Goal: Task Accomplishment & Management: Complete application form

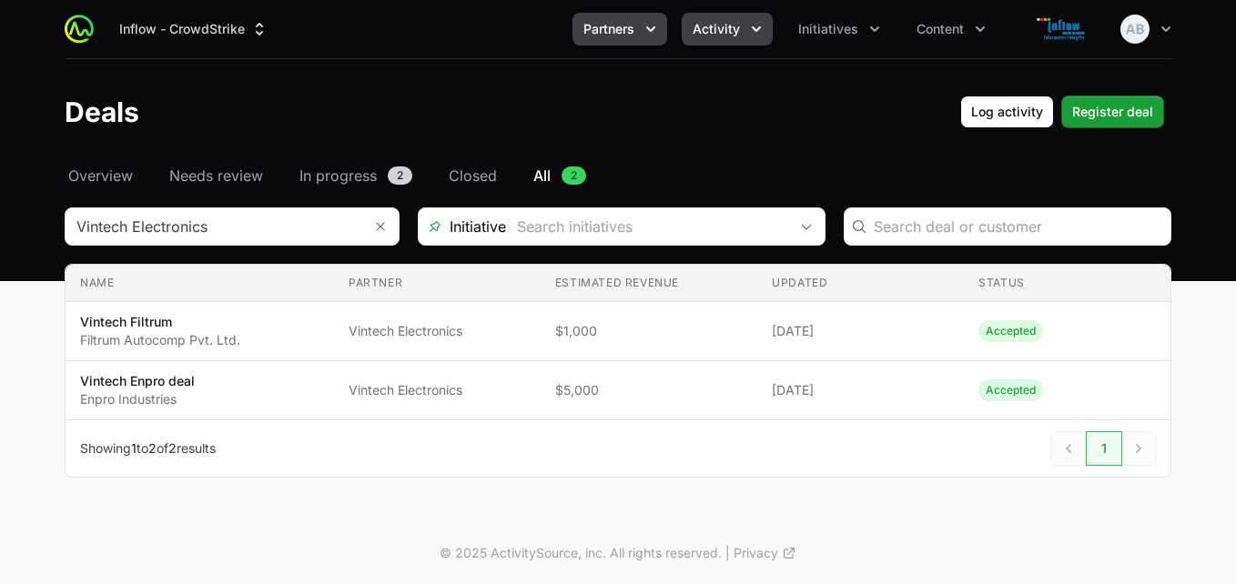
click at [635, 29] on span "Partners" at bounding box center [609, 29] width 51 height 18
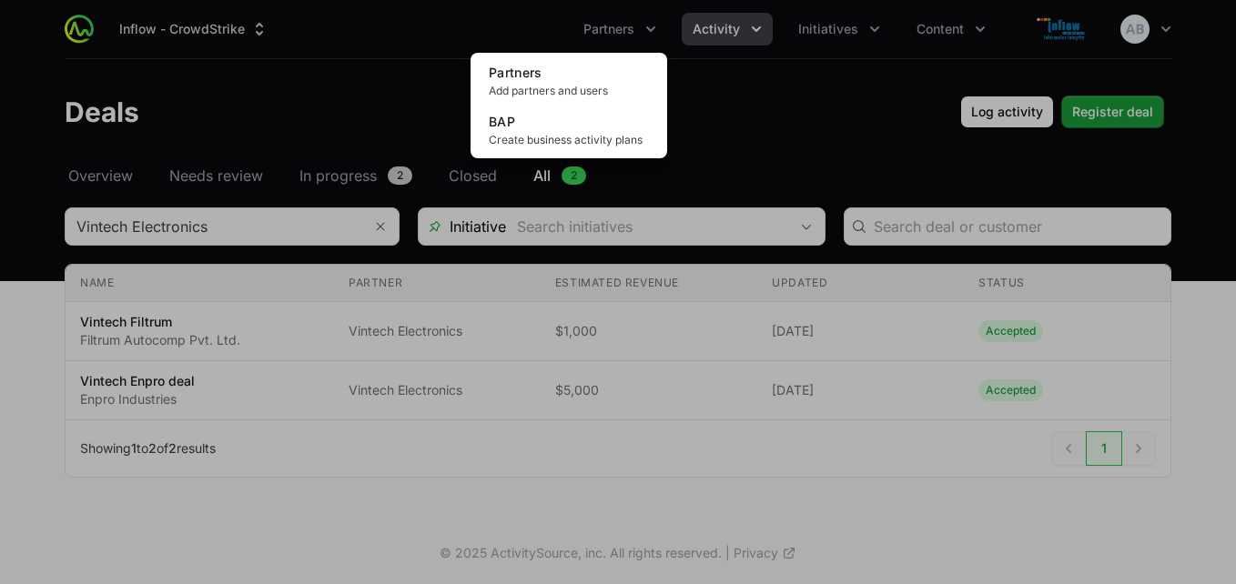
click at [713, 33] on div "Partners menu" at bounding box center [618, 292] width 1236 height 584
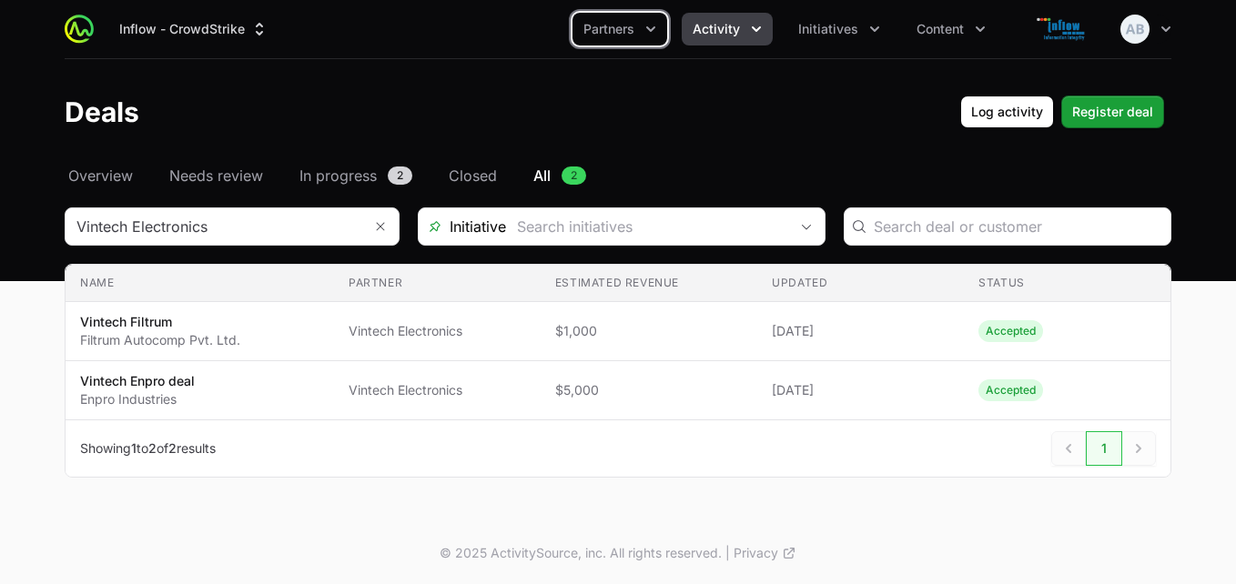
click at [713, 33] on span "Activity" at bounding box center [716, 29] width 47 height 18
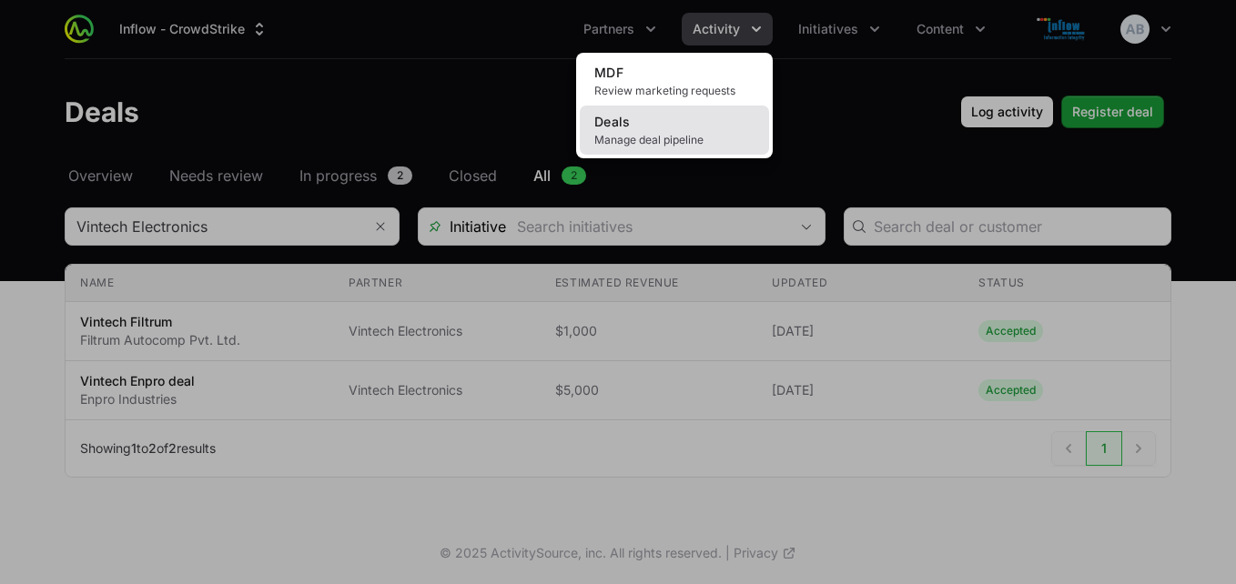
click at [675, 129] on link "Deals Manage deal pipeline" at bounding box center [674, 130] width 189 height 49
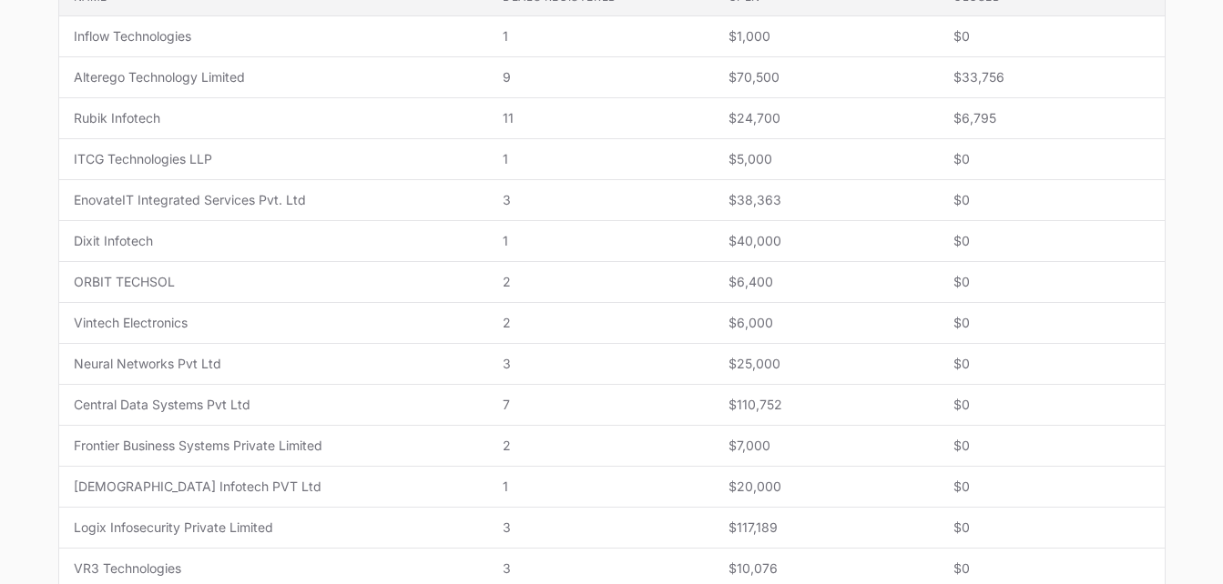
scroll to position [443, 0]
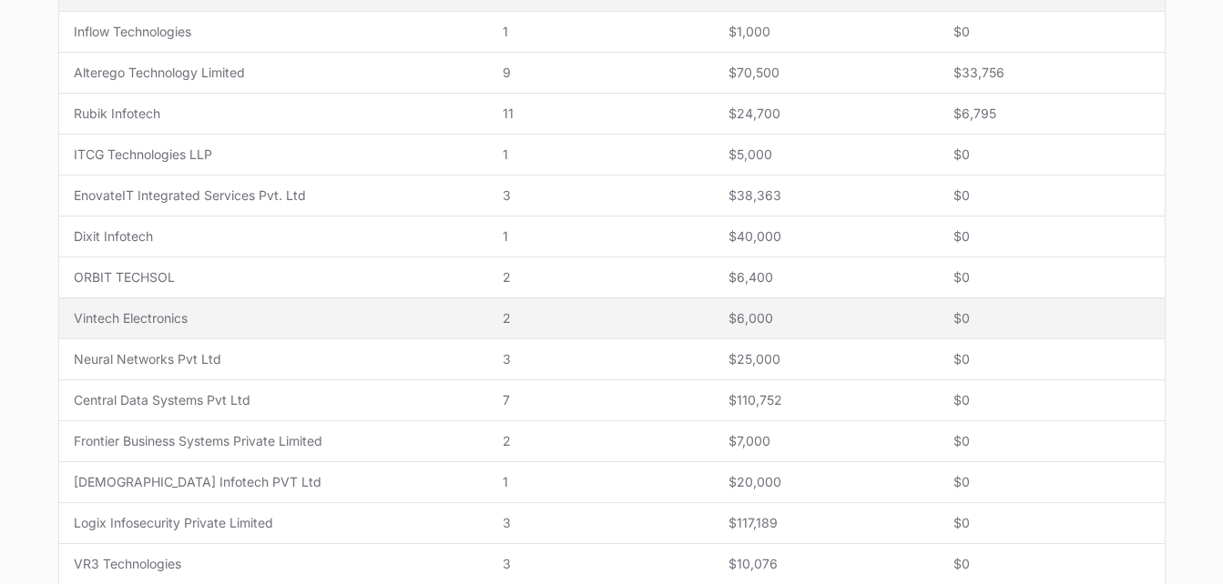
click at [515, 310] on span "2" at bounding box center [601, 319] width 196 height 18
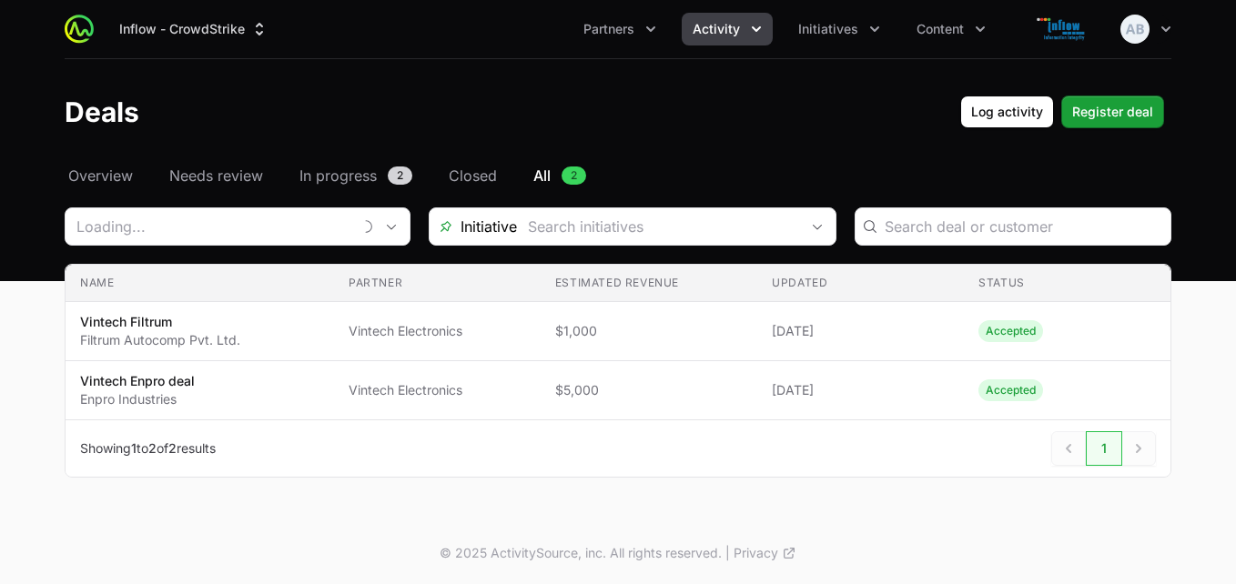
type input "Vintech Electronics"
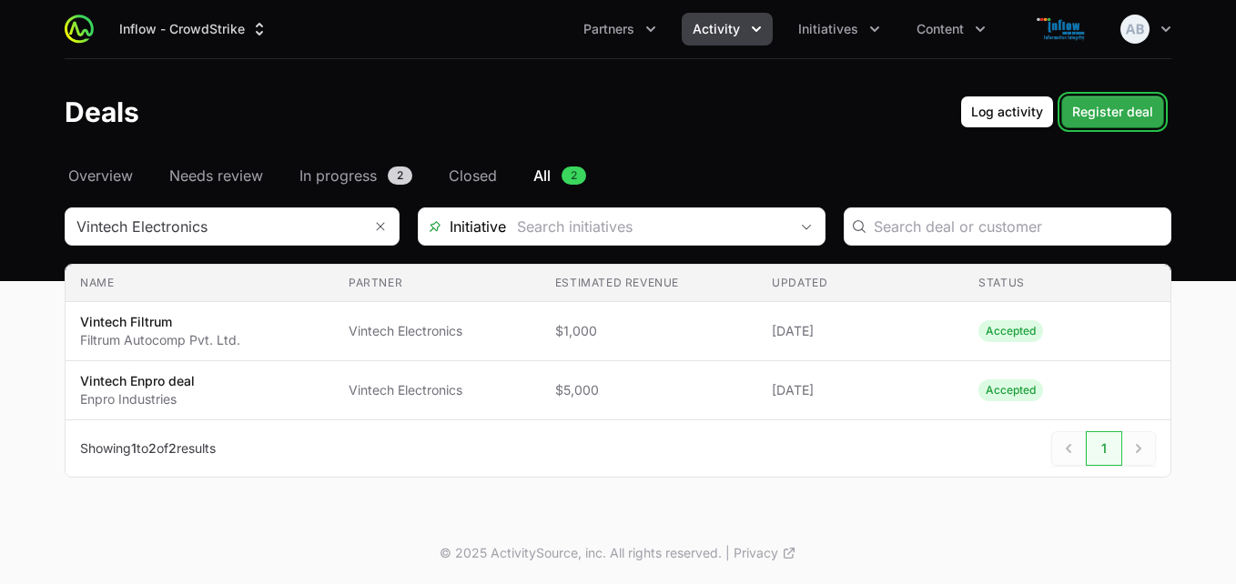
click at [1103, 110] on span "Register deal" at bounding box center [1112, 112] width 81 height 22
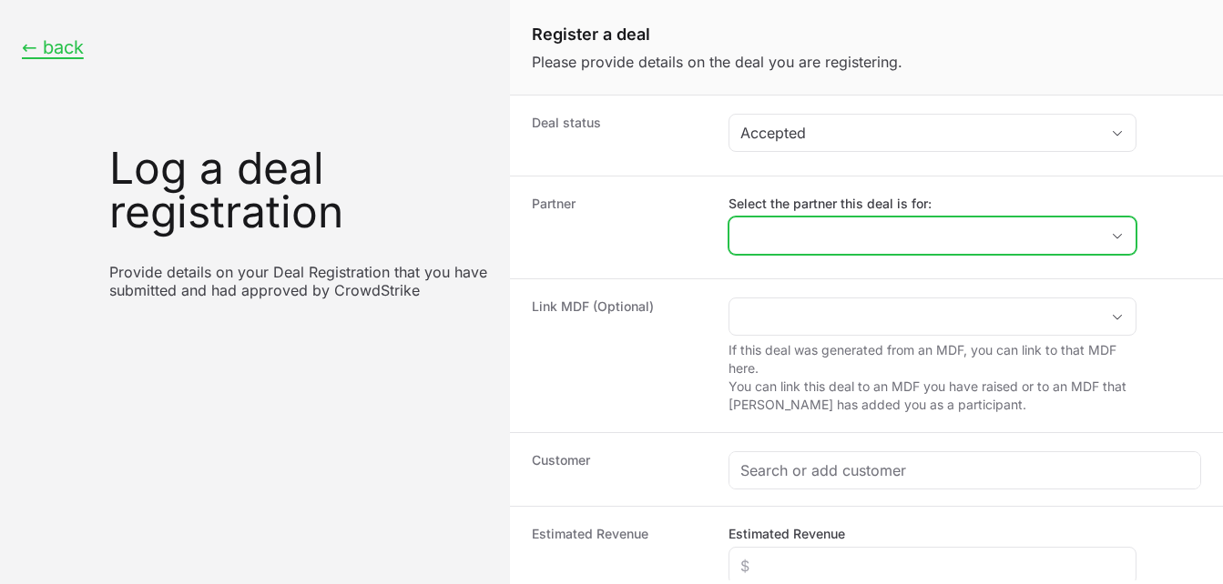
click at [775, 246] on input "Select the partner this deal is for:" at bounding box center [914, 236] width 370 height 36
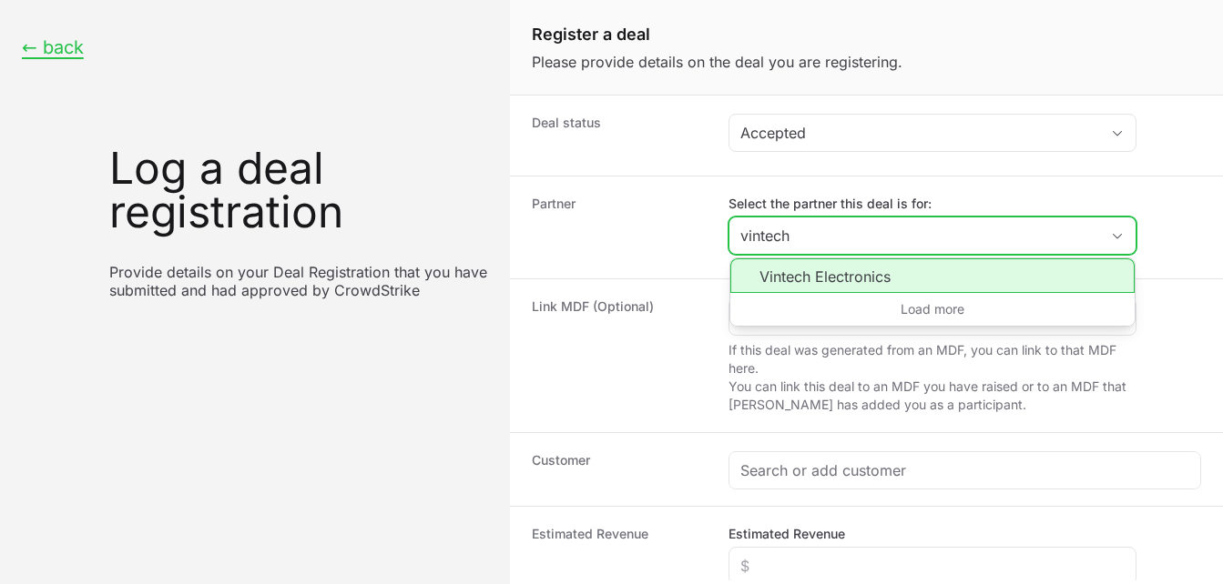
click at [796, 278] on li "Vintech Electronics" at bounding box center [932, 276] width 404 height 35
type input "Vintech Electronics"
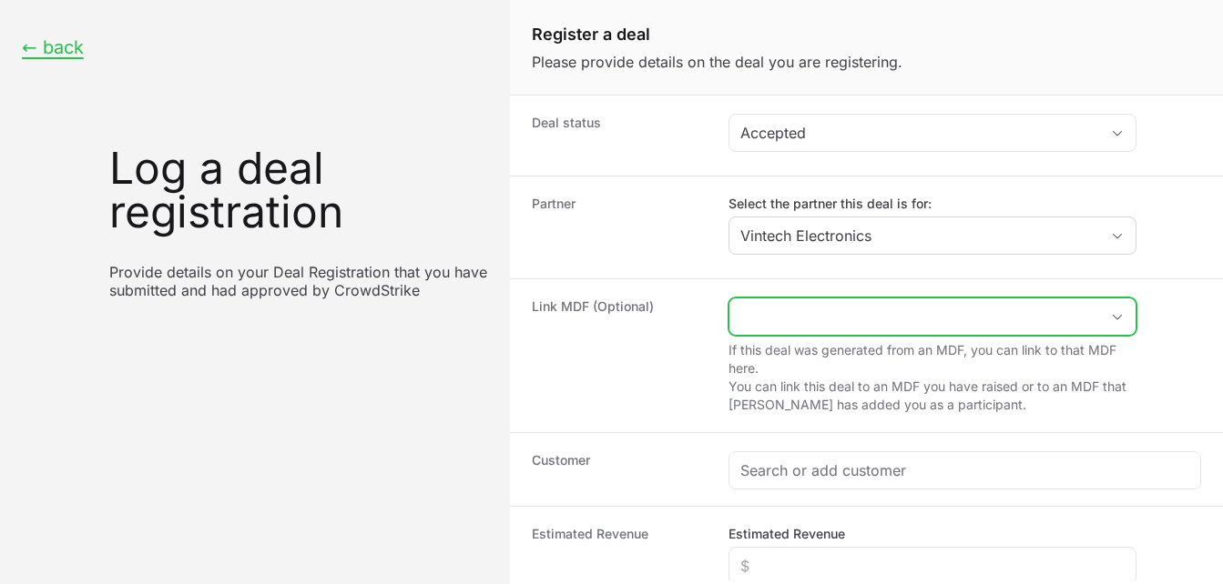
click at [792, 316] on input "Create activity form" at bounding box center [914, 317] width 370 height 36
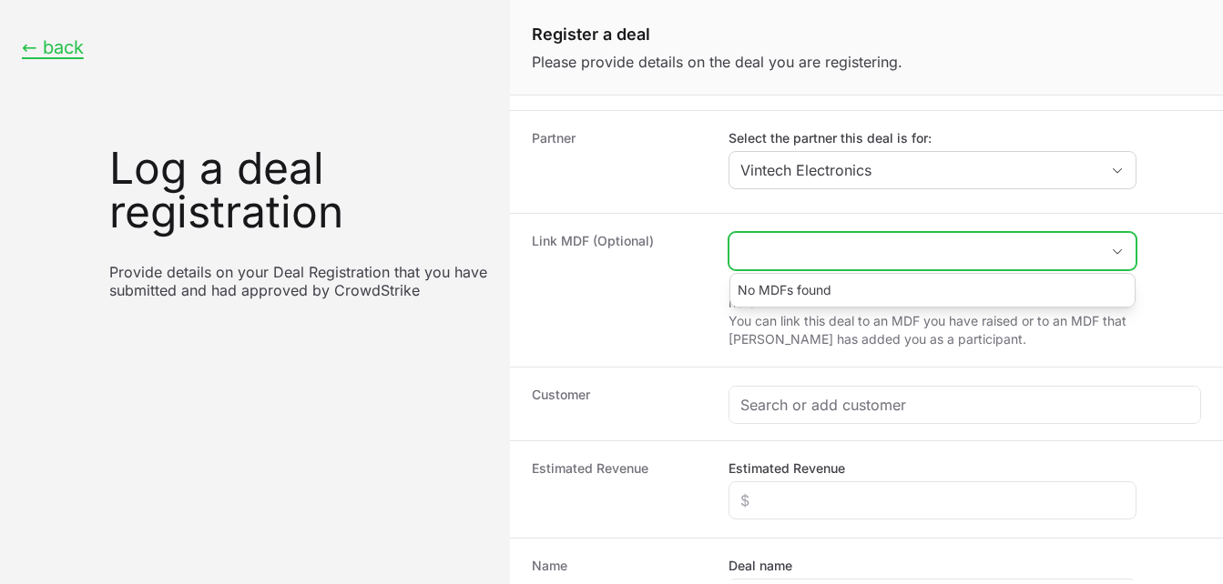
scroll to position [67, 0]
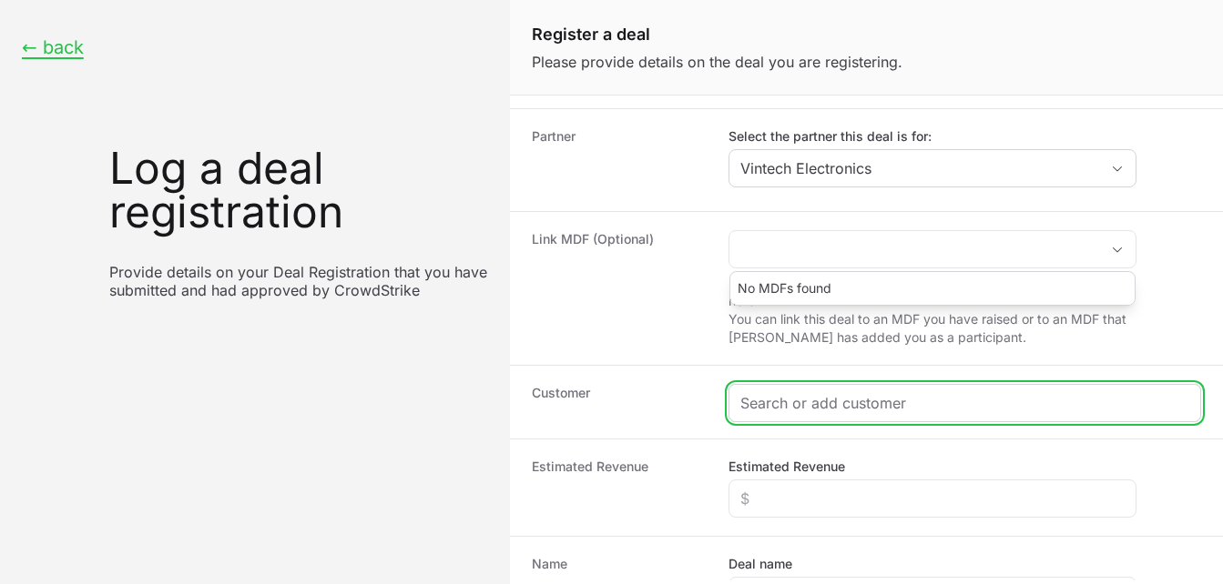
click at [776, 401] on input "Create activity form" at bounding box center [964, 403] width 449 height 22
paste input "Datafortune Software Solutions Pvt Ltd"
type input "Datafortune Software Solutions Pvt Ltd"
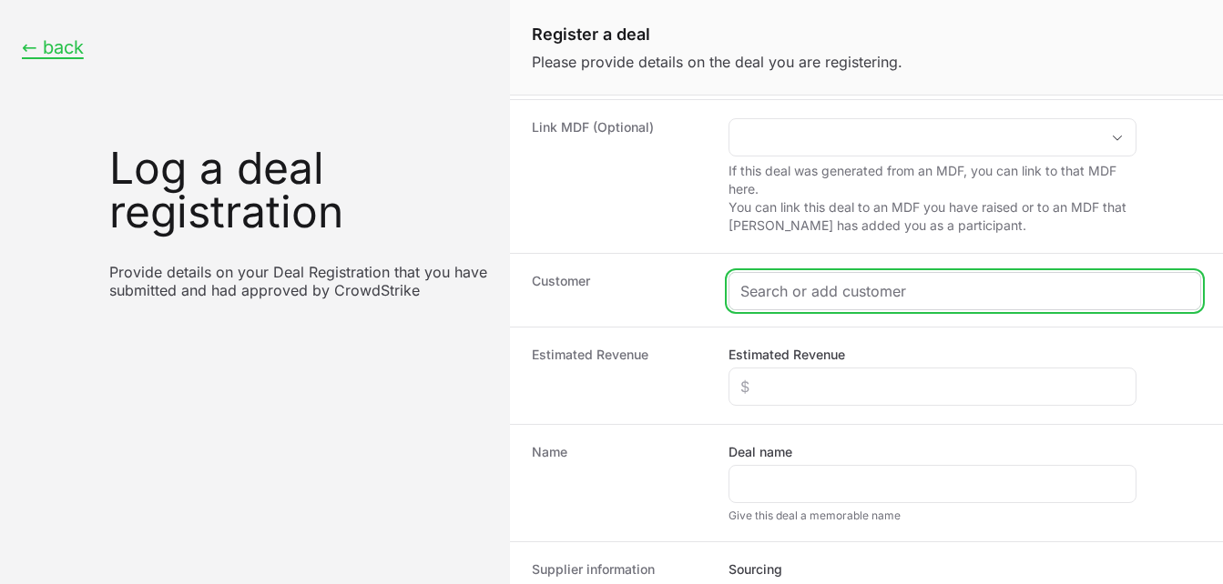
scroll to position [176, 0]
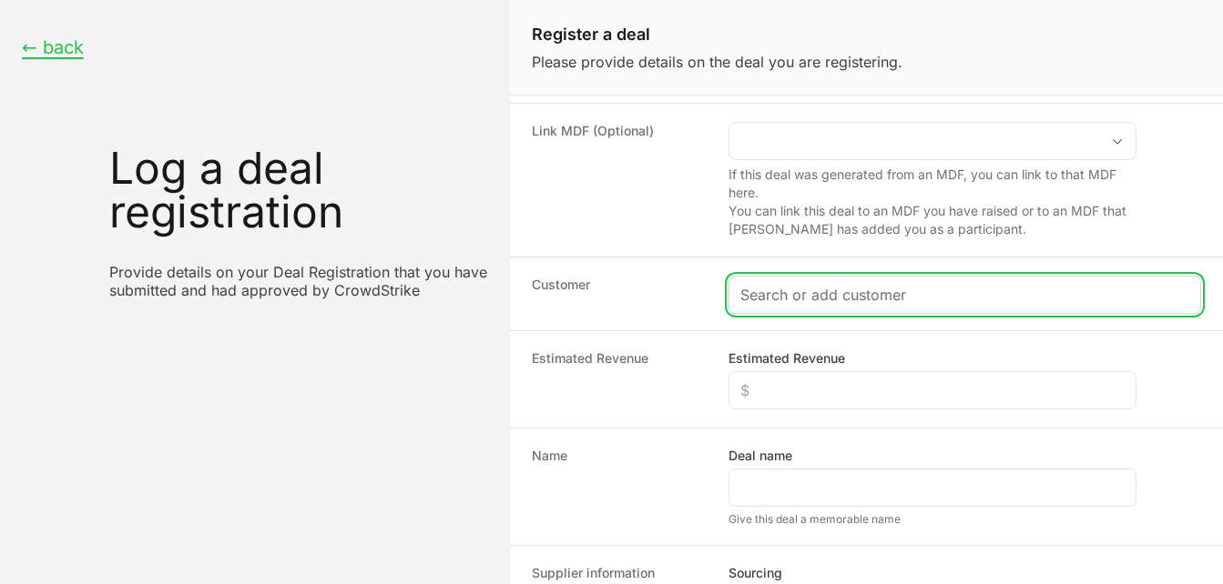
click at [777, 288] on input "Create activity form" at bounding box center [964, 295] width 449 height 22
paste input "Datafortune Software Solutions Pvt Ltd"
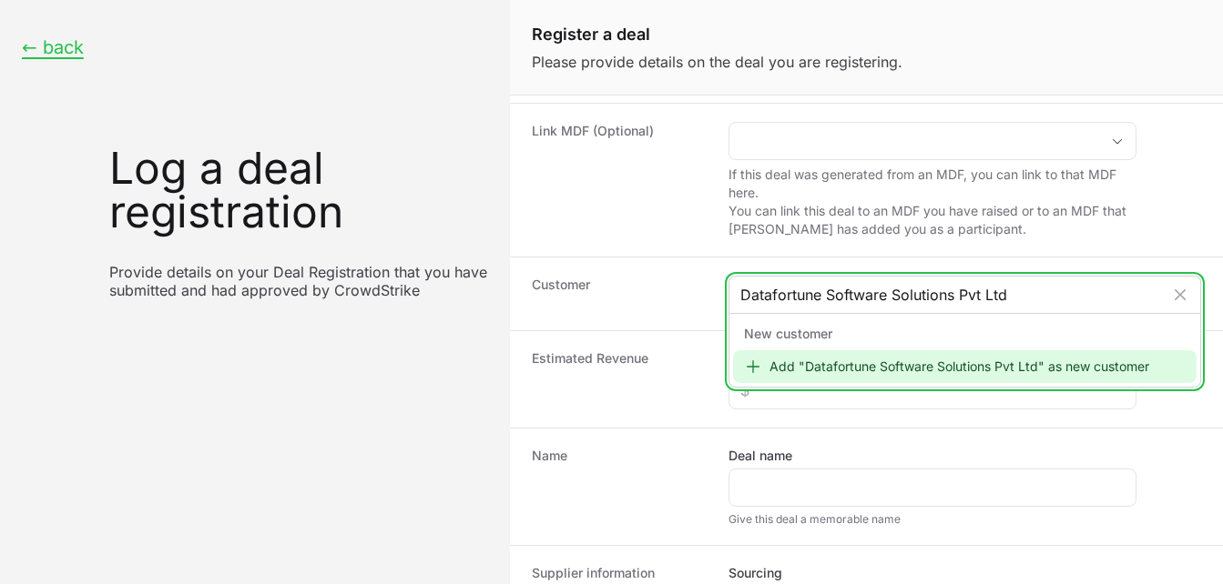
type input "Datafortune Software Solutions Pvt Ltd"
click at [802, 360] on div "Add "Datafortune Software Solutions Pvt Ltd" as new customer" at bounding box center [964, 366] width 463 height 33
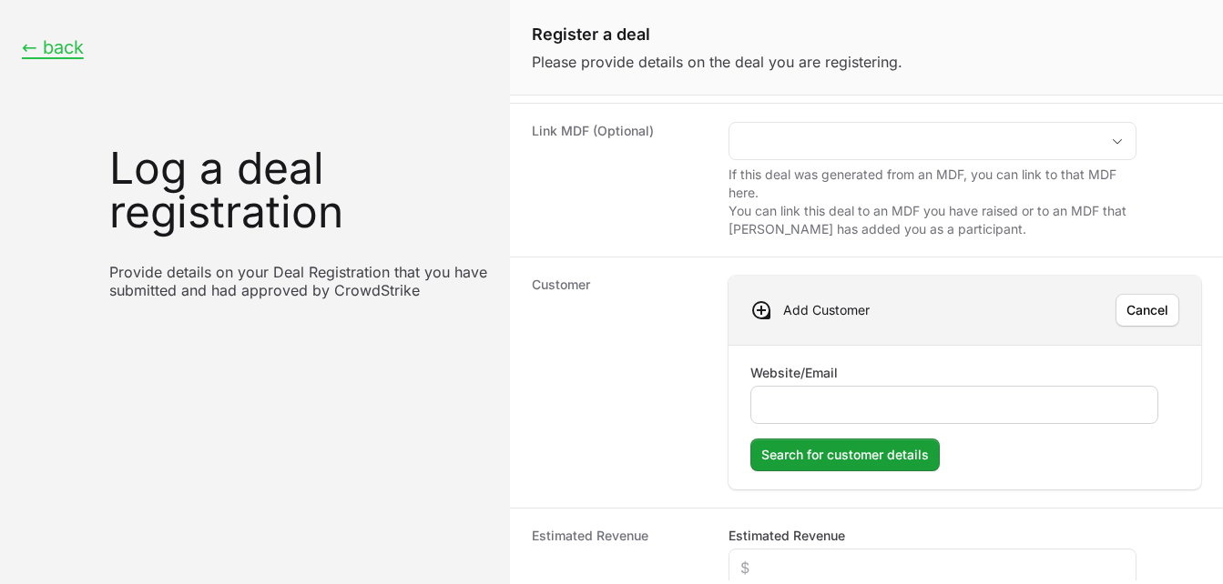
click at [791, 403] on input "Website/Email" at bounding box center [954, 405] width 384 height 22
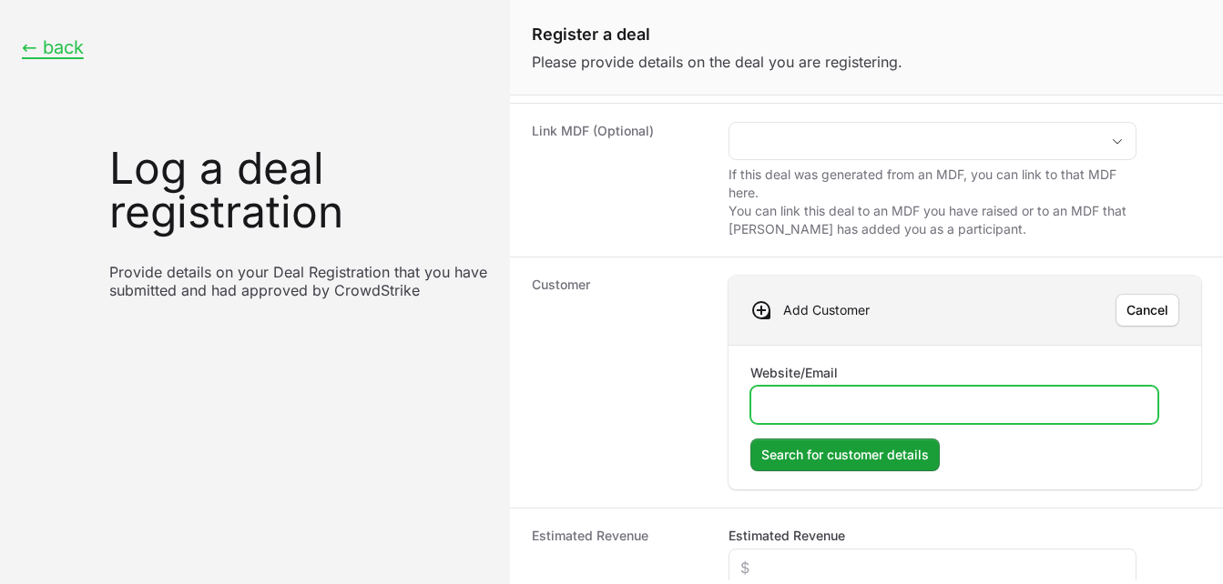
paste input "https://datafortune.com/"
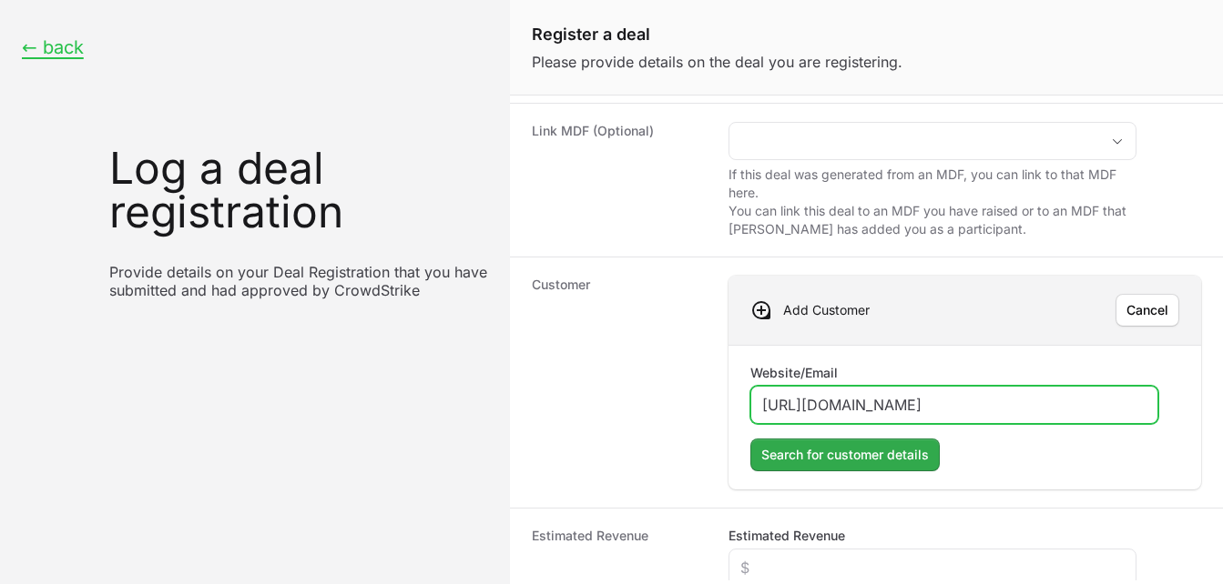
type input "https://datafortune.com/"
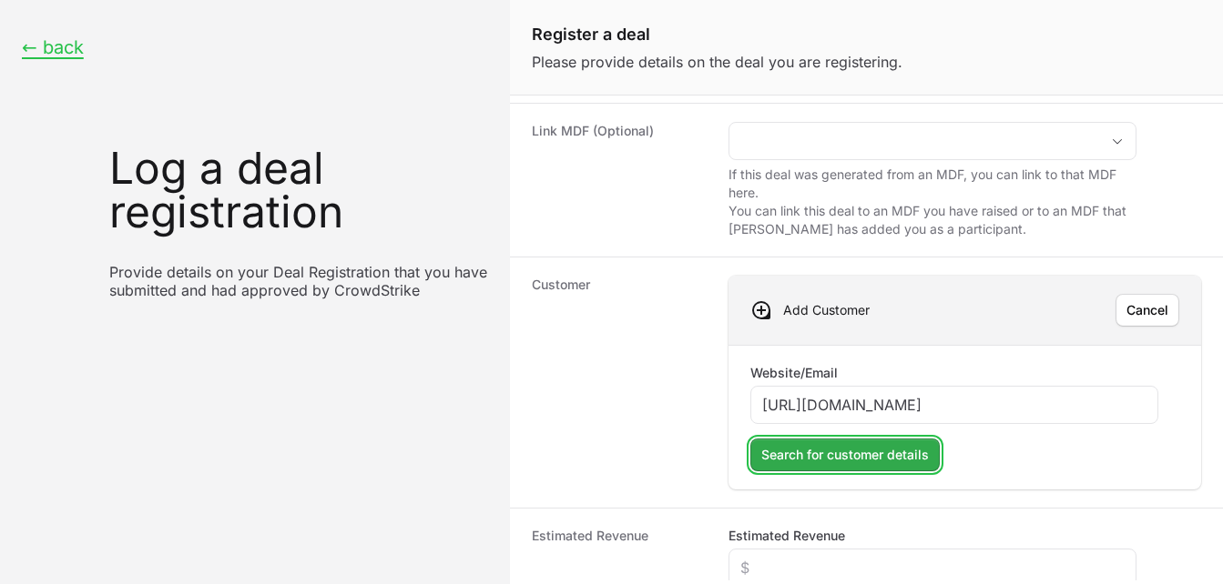
click at [830, 450] on span "Search for customer details" at bounding box center [845, 455] width 168 height 22
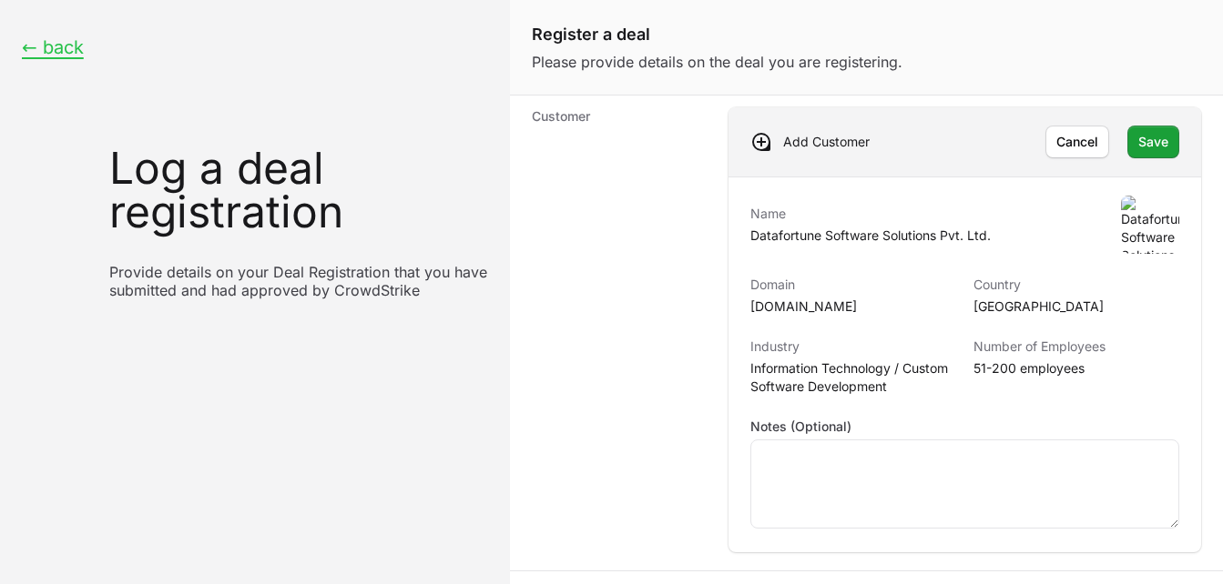
scroll to position [350, 0]
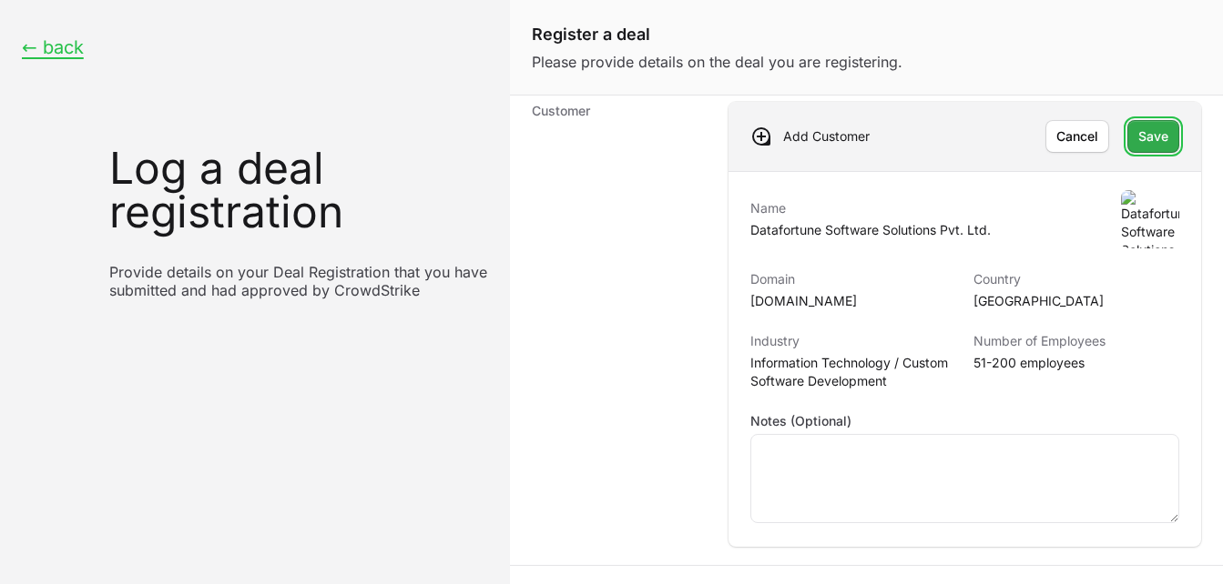
click at [1143, 147] on span "Save" at bounding box center [1153, 137] width 30 height 22
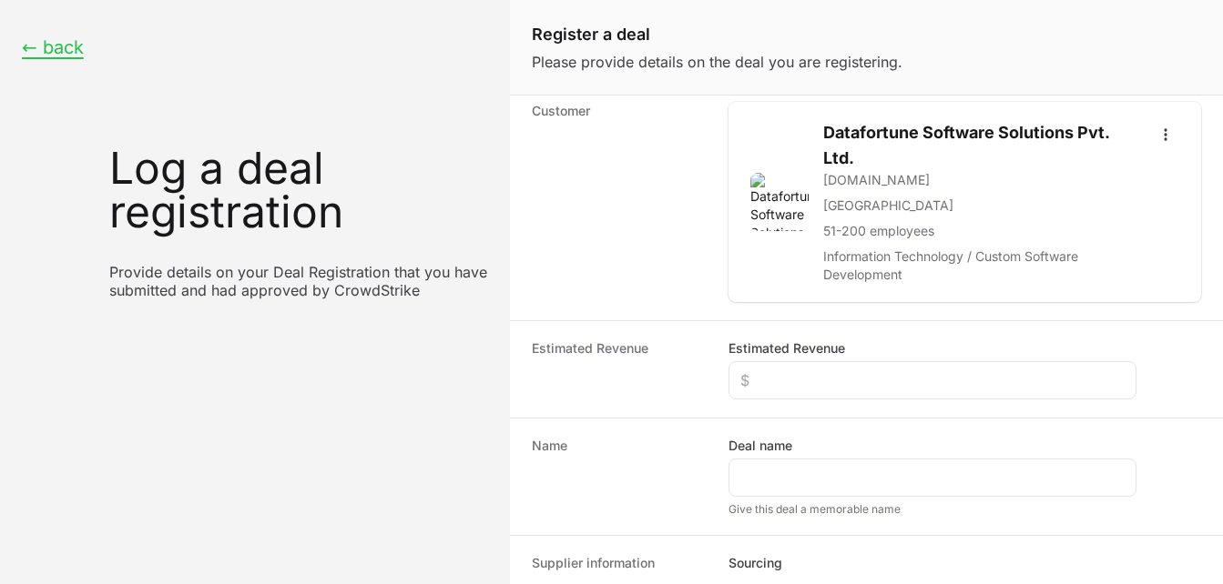
scroll to position [436, 0]
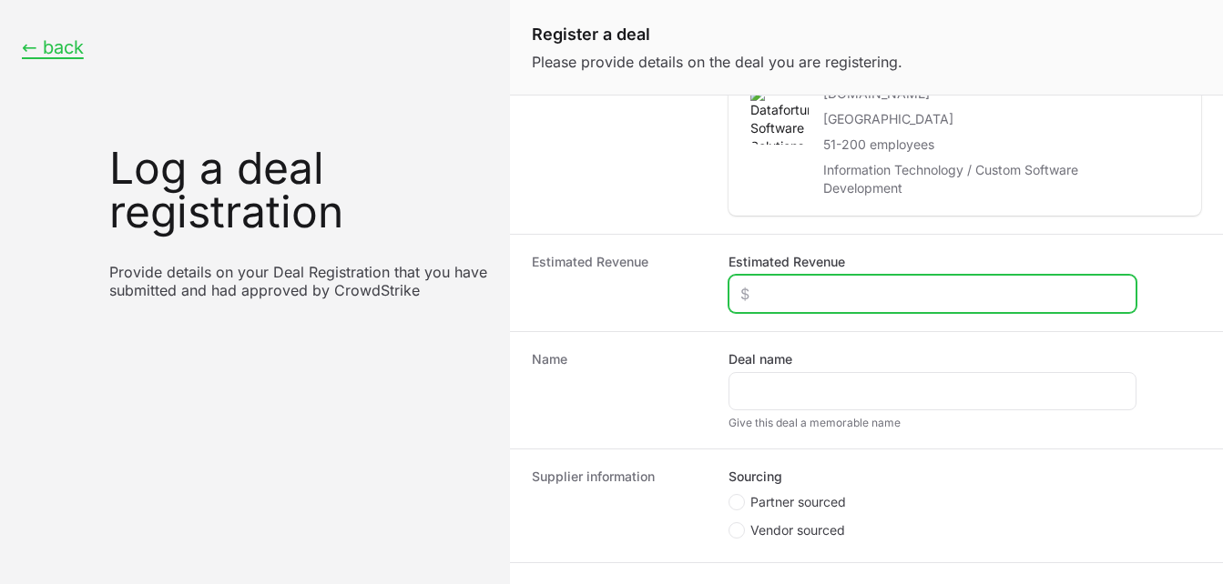
click at [809, 286] on input "Estimated Revenue" at bounding box center [932, 294] width 384 height 22
click at [754, 292] on input "$1,000" at bounding box center [932, 294] width 384 height 22
type input "$1,000"
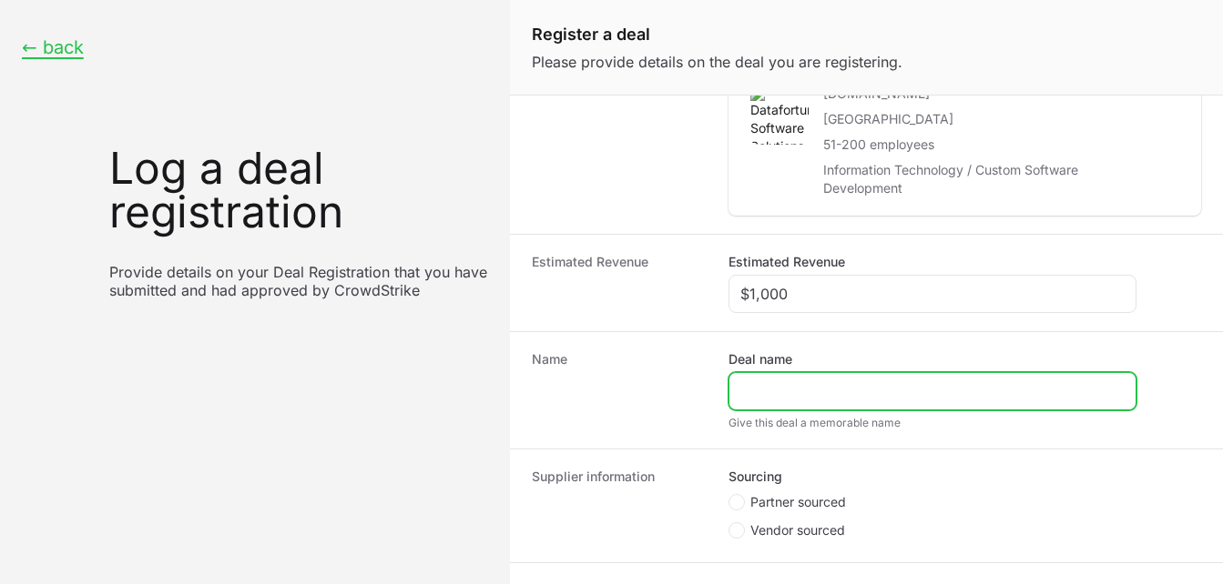
click at [765, 396] on input "Deal name" at bounding box center [932, 392] width 384 height 22
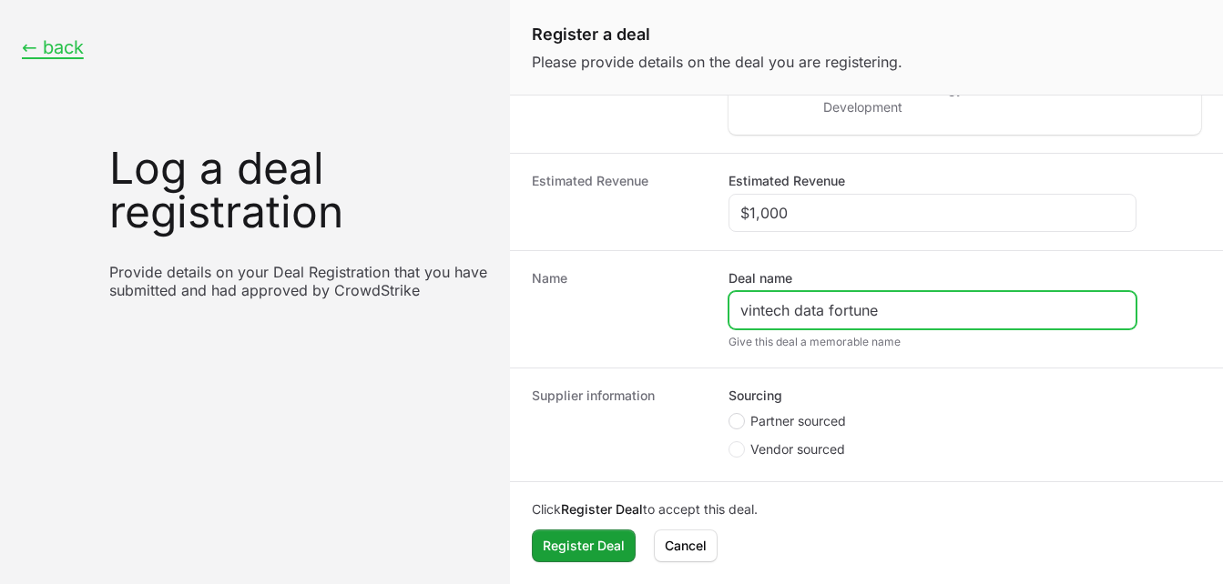
type input "vintech data fortune"
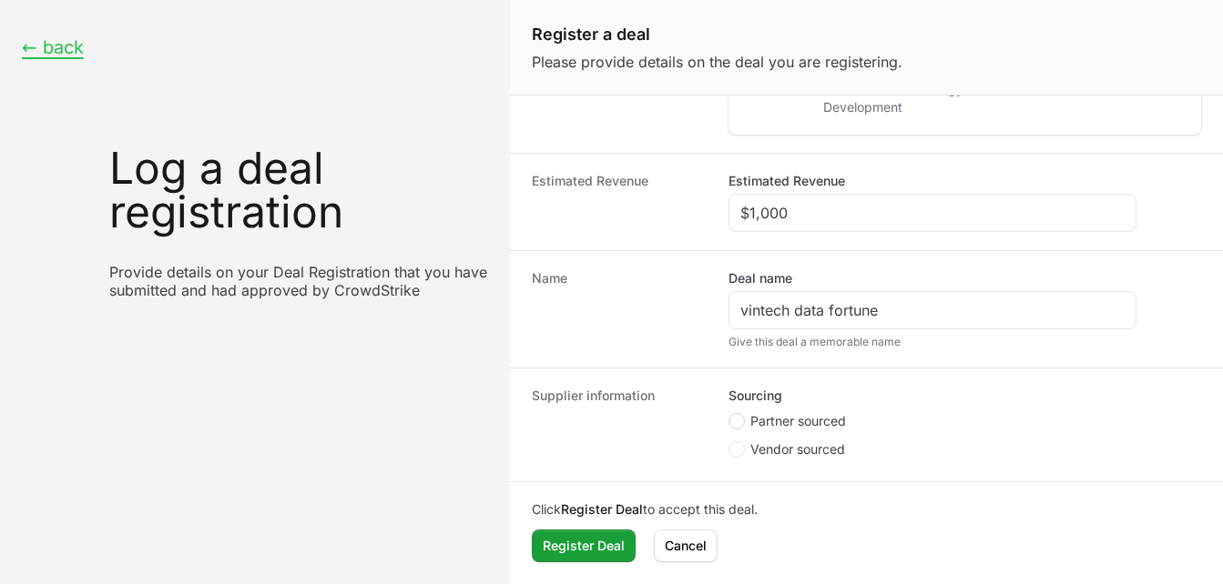
click at [741, 421] on span "Create activity form" at bounding box center [736, 421] width 16 height 16
radio input "true"
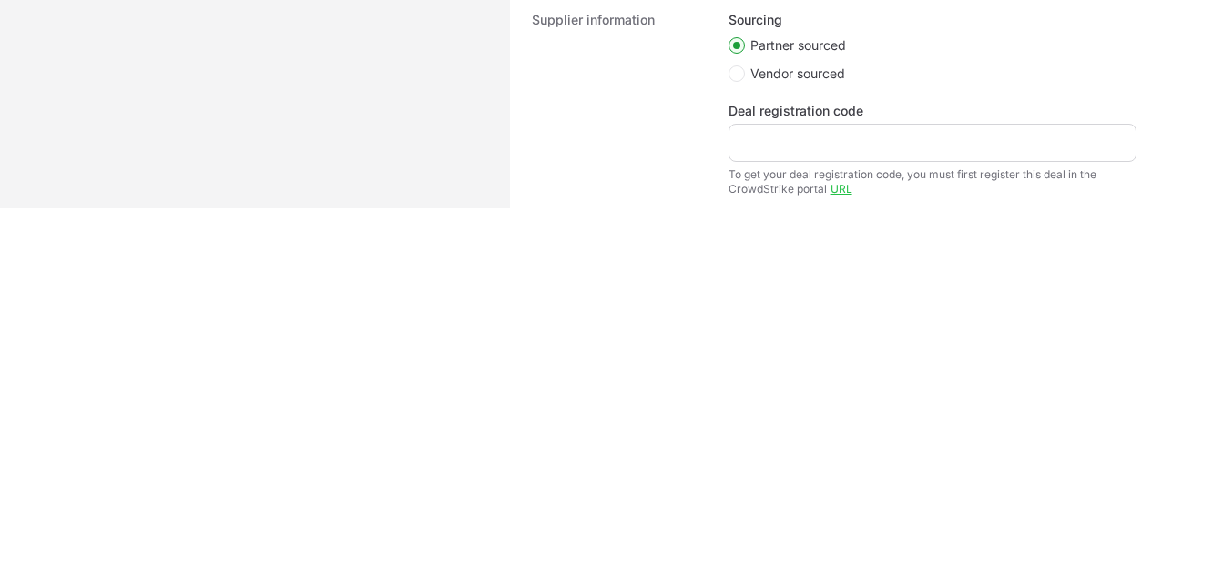
click at [753, 156] on div "Create activity form" at bounding box center [932, 143] width 408 height 38
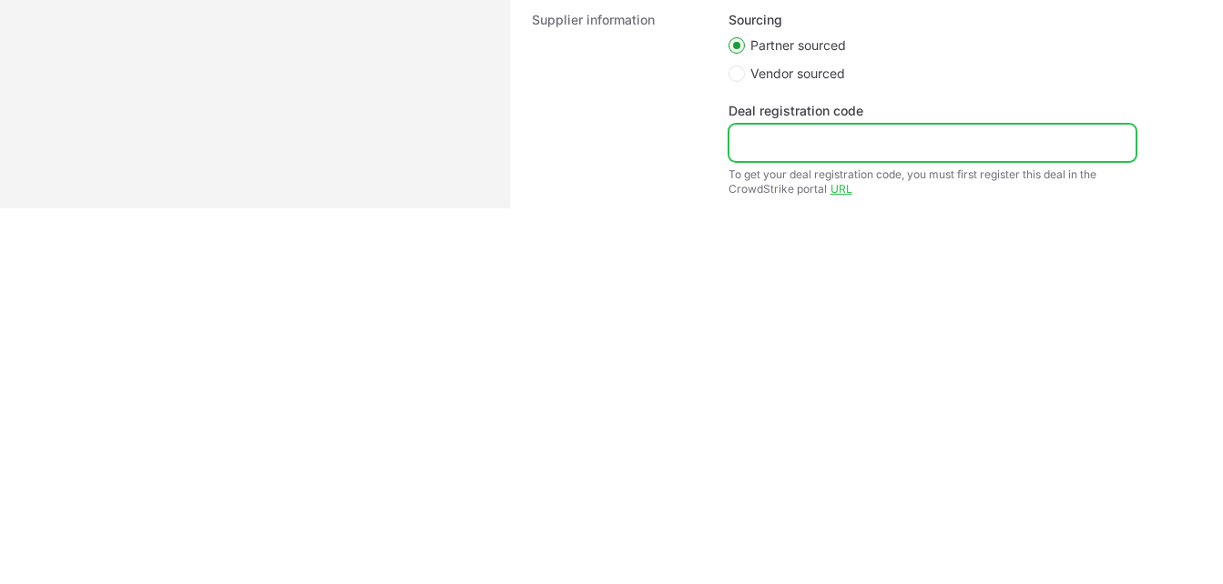
click at [753, 144] on input "Deal registration code" at bounding box center [932, 143] width 384 height 22
paste input "DR-ed1e1242"
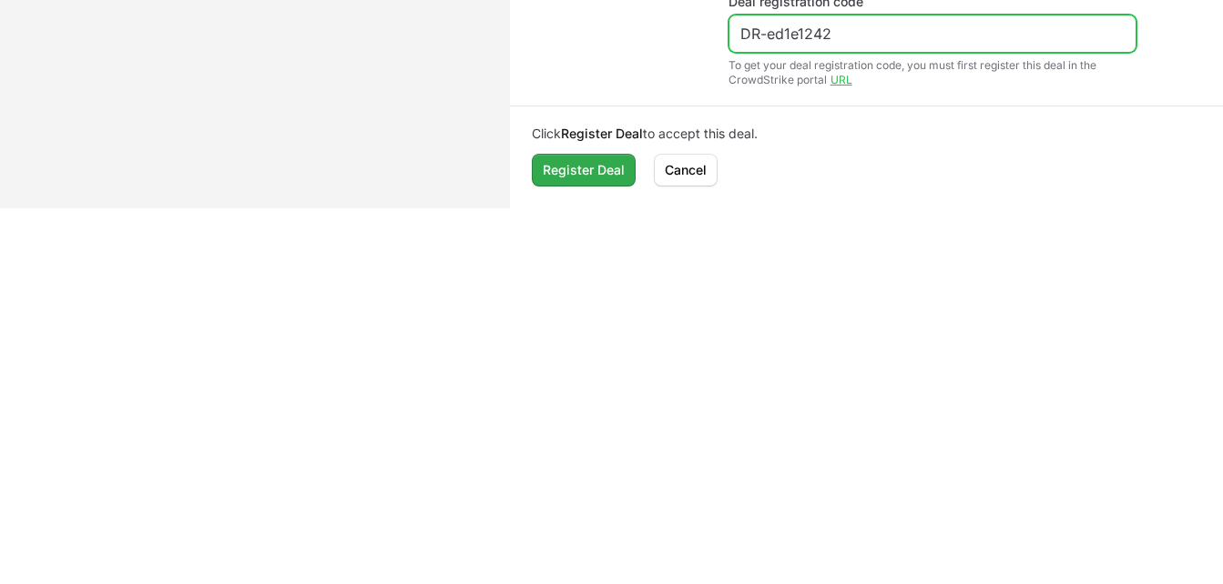
type input "DR-ed1e1242"
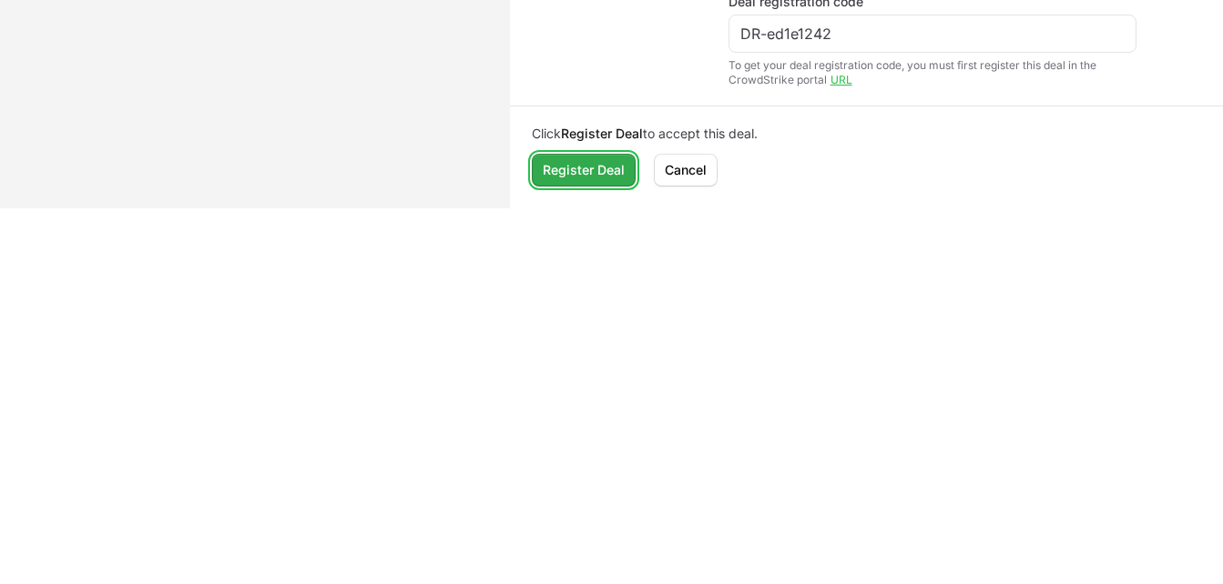
click at [593, 168] on span "Register Deal" at bounding box center [584, 170] width 82 height 22
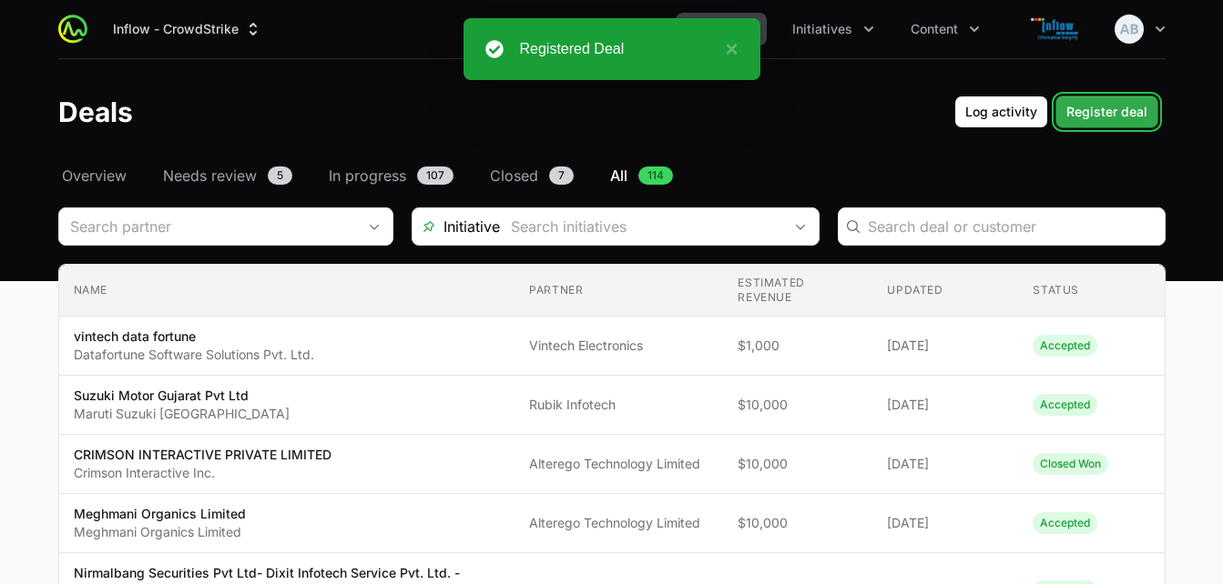
click at [1100, 110] on span "Register deal" at bounding box center [1106, 112] width 81 height 22
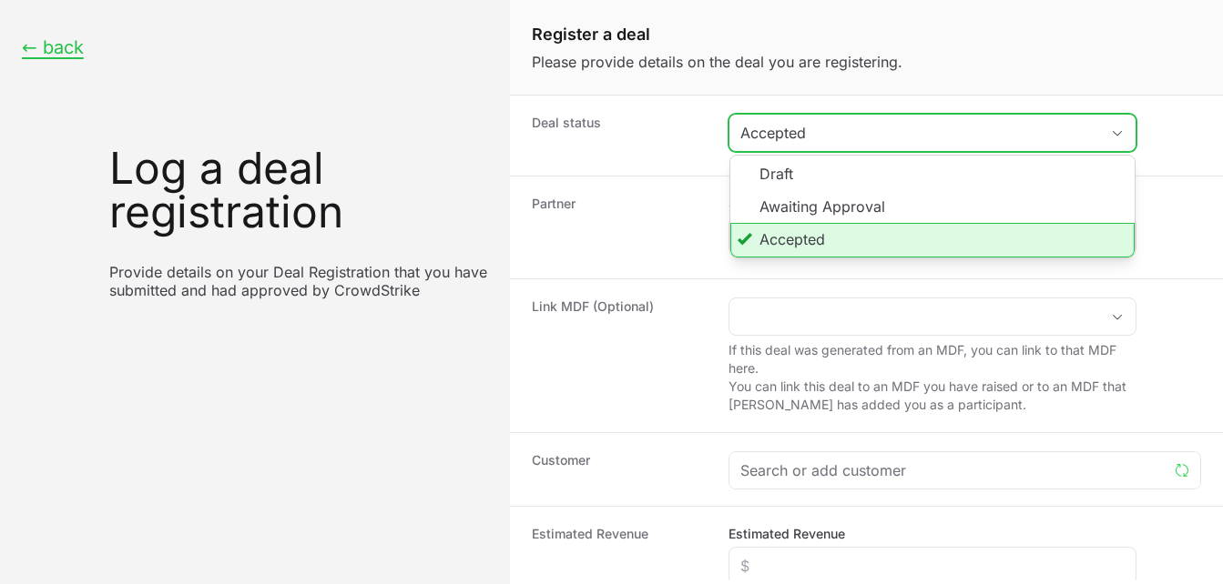
click at [812, 142] on div "Accepted" at bounding box center [919, 133] width 359 height 22
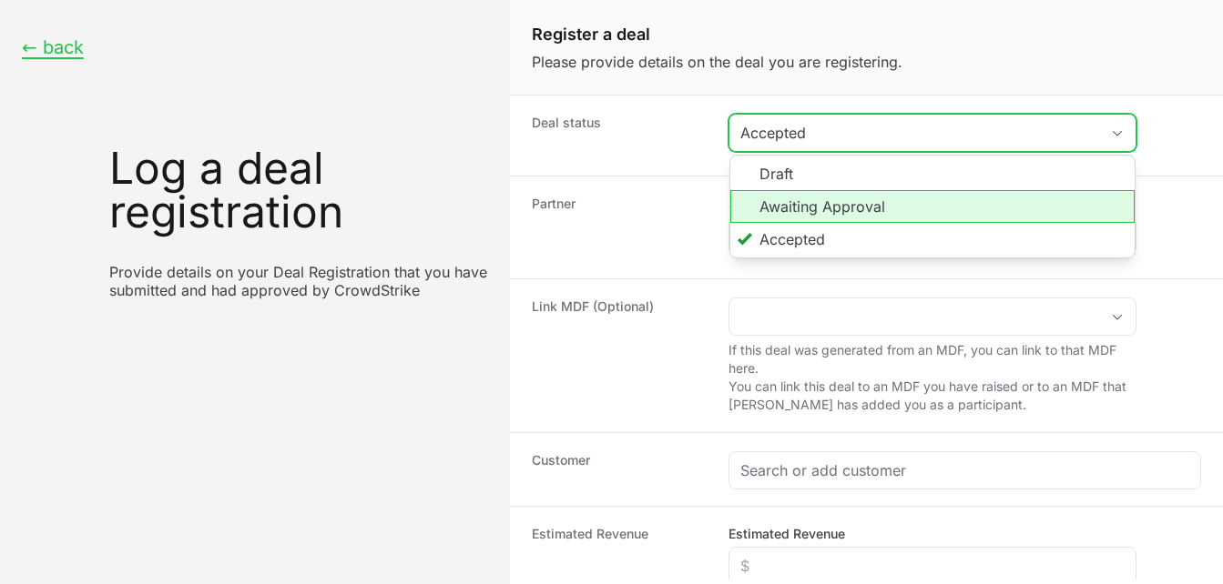
click at [792, 205] on li "Awaiting Approval" at bounding box center [932, 206] width 404 height 33
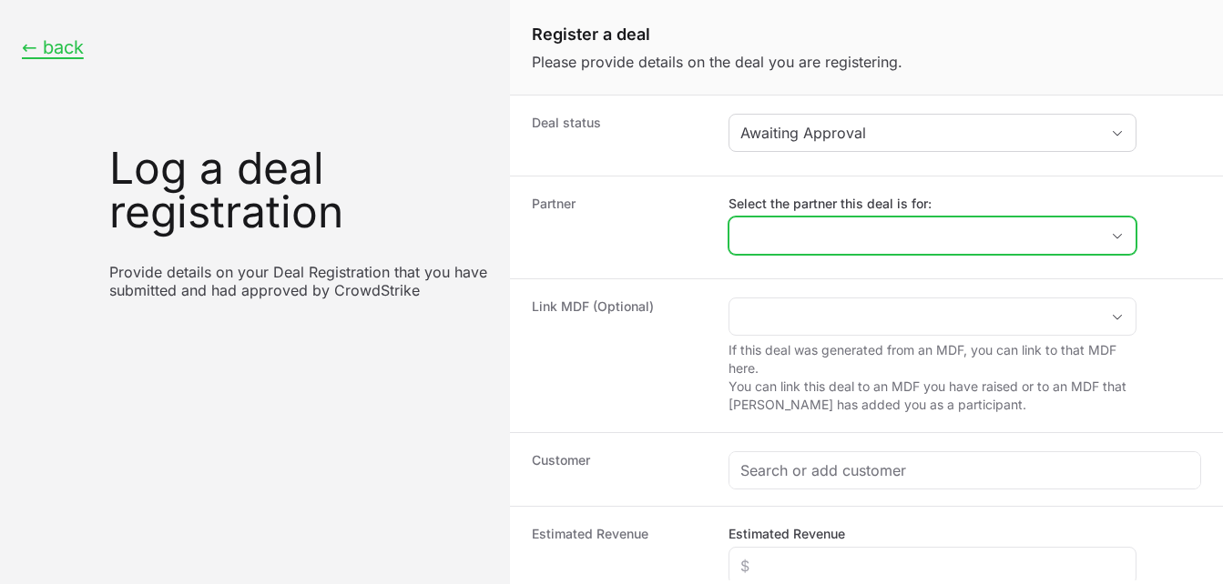
click at [745, 229] on input "Select the partner this deal is for:" at bounding box center [914, 236] width 370 height 36
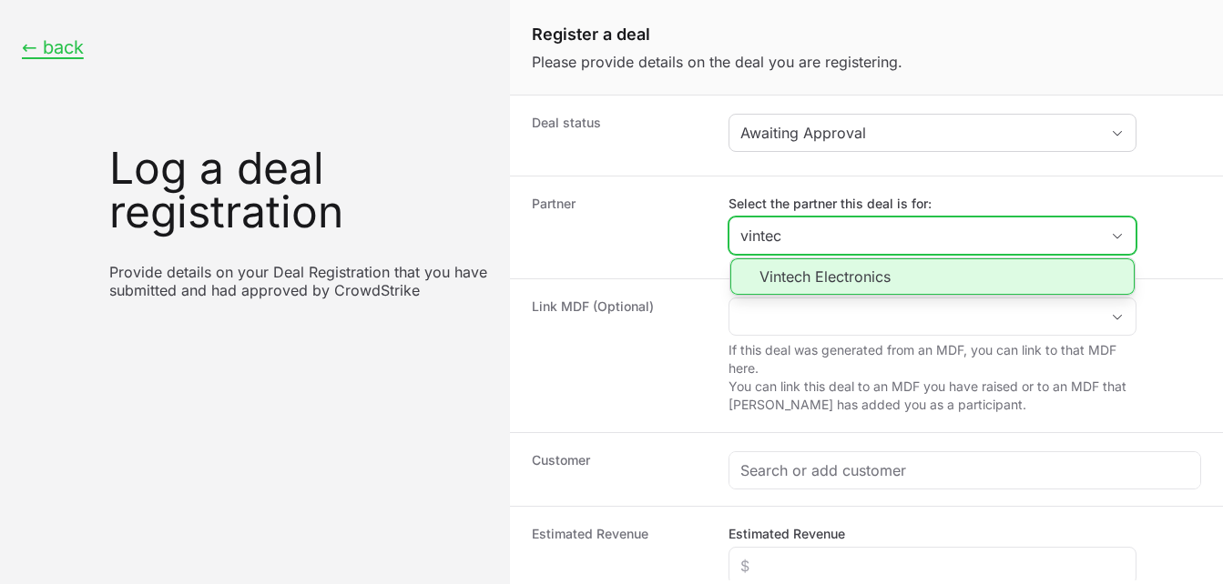
click at [817, 285] on li "Vintech Electronics" at bounding box center [932, 277] width 404 height 36
type input "Vintech Electronics"
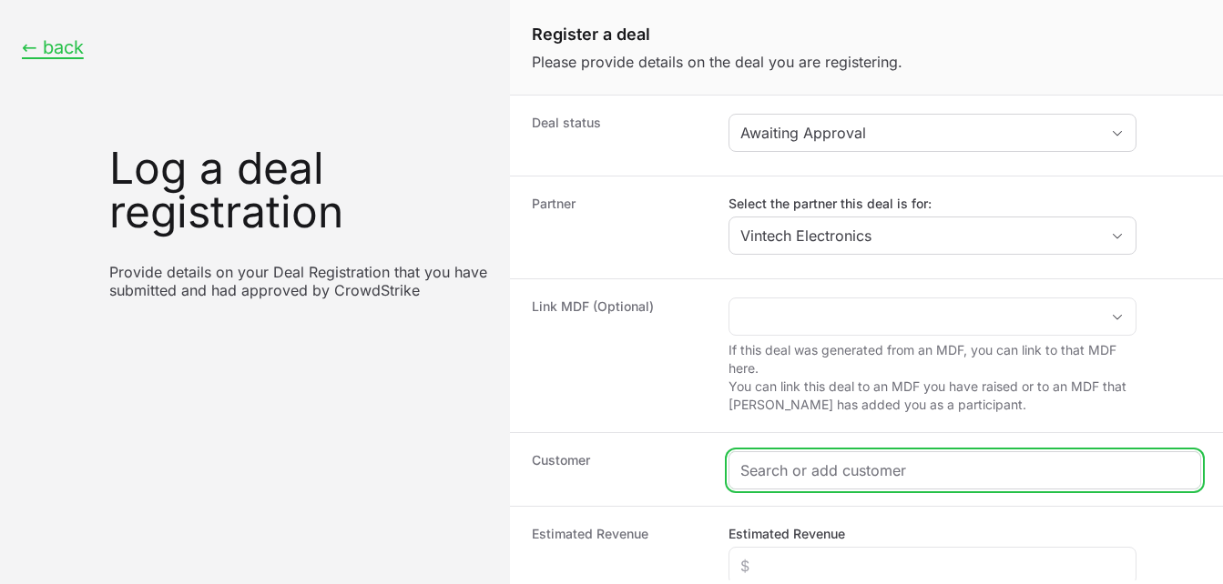
click at [782, 477] on input "Create activity form" at bounding box center [964, 471] width 449 height 22
paste input "Ador welding Ltd"
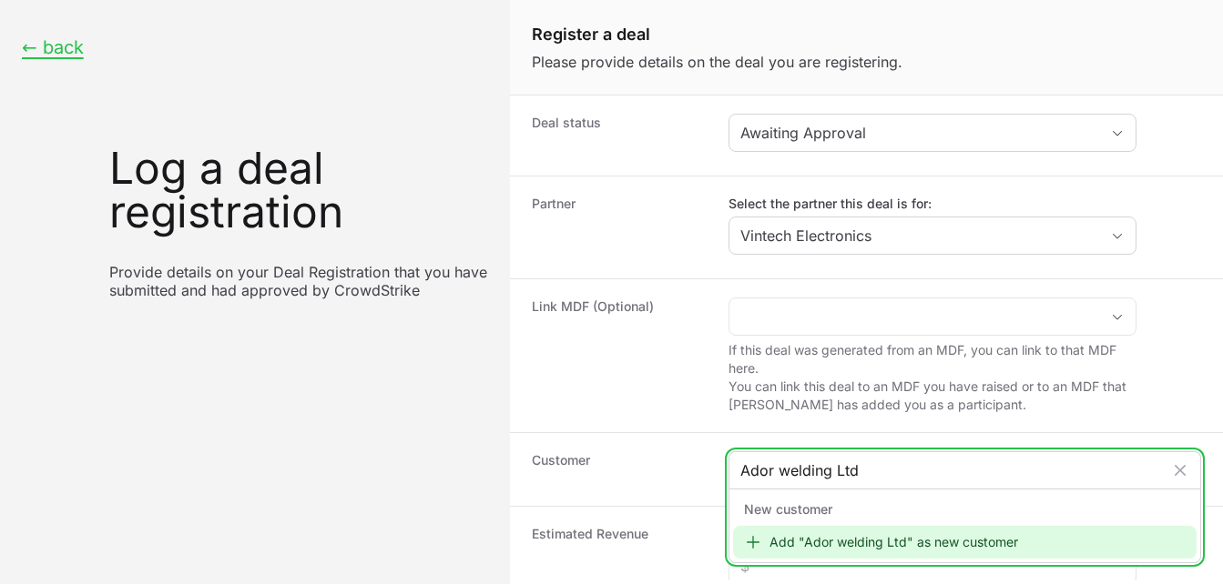
type input "Ador welding Ltd"
click at [830, 543] on div "Add "Ador welding Ltd" as new customer" at bounding box center [964, 542] width 463 height 33
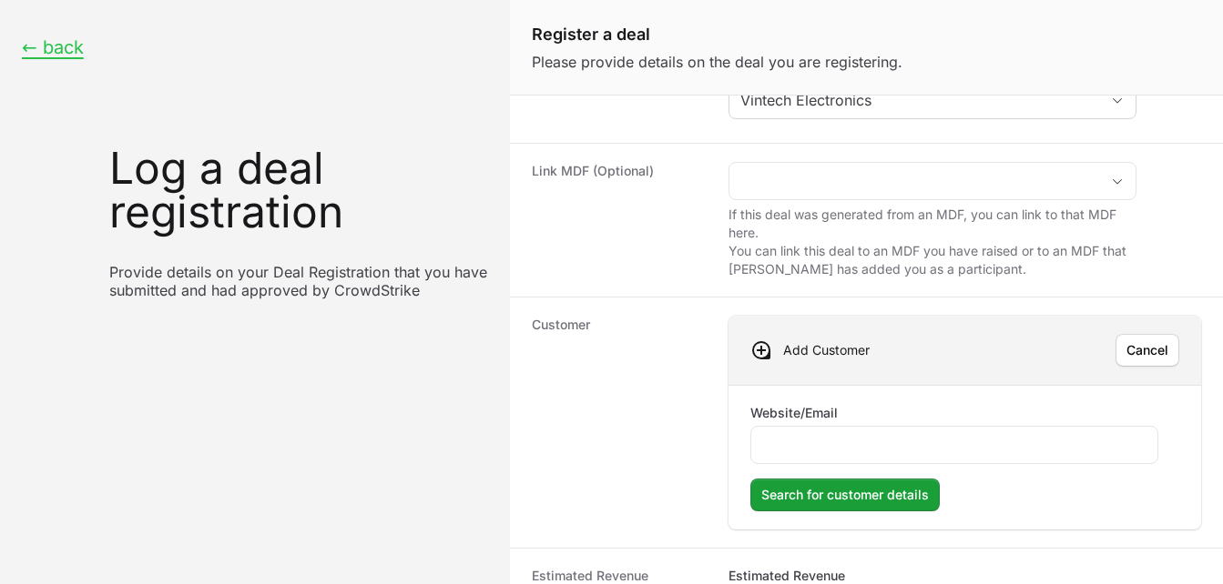
scroll to position [165, 0]
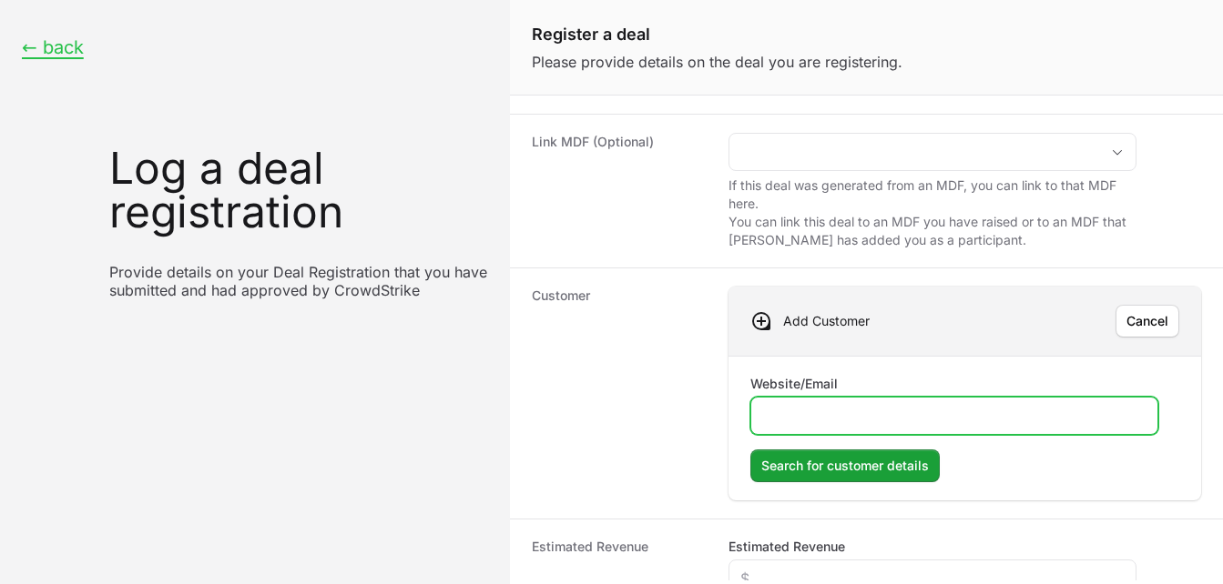
click at [788, 411] on input "Website/Email" at bounding box center [954, 416] width 384 height 22
paste input "https://adorwelding.com/"
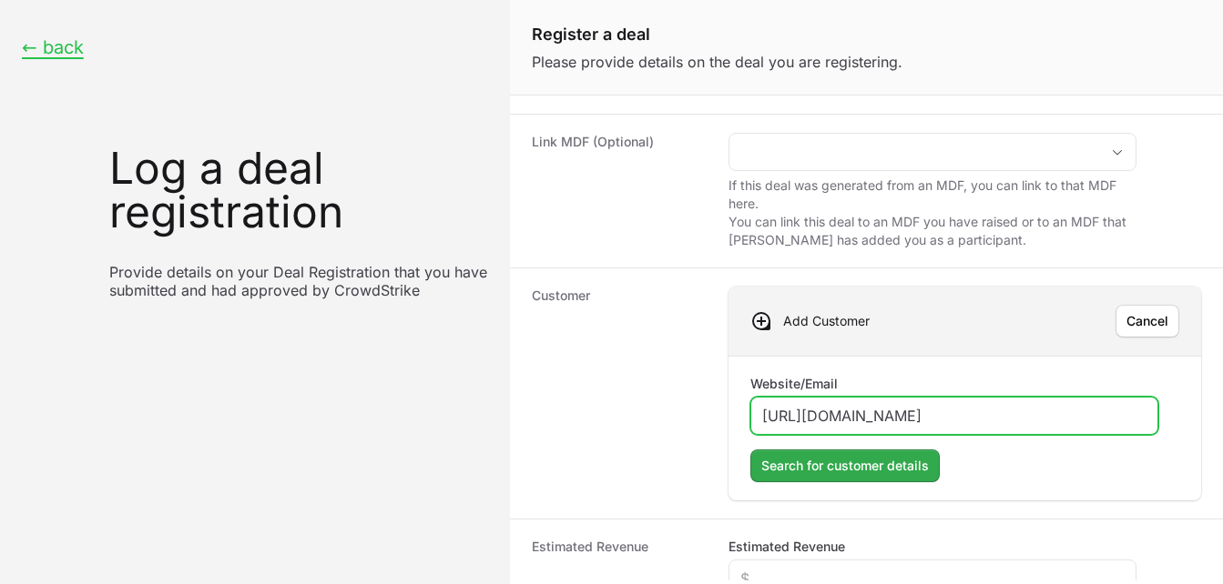
type input "https://adorwelding.com/"
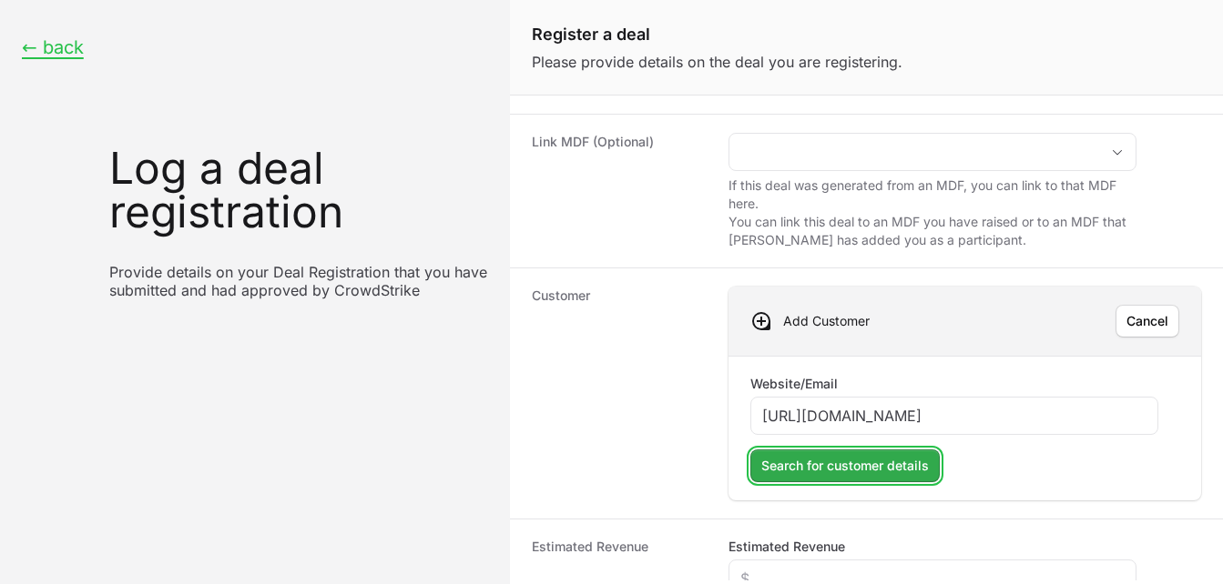
click at [854, 459] on span "Search for customer details" at bounding box center [845, 466] width 168 height 22
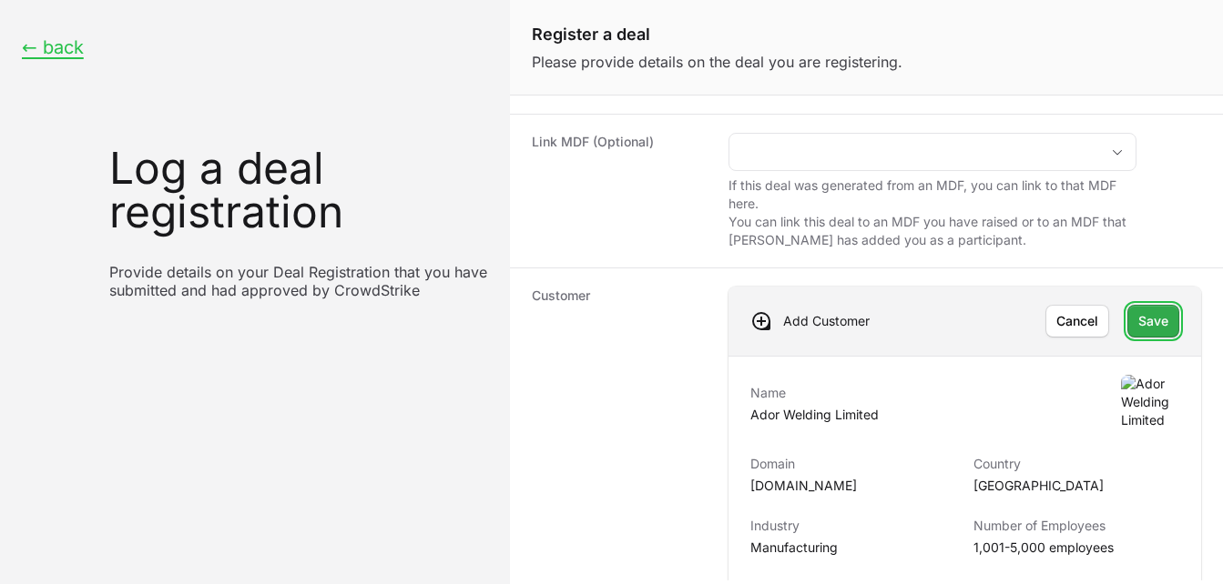
click at [1138, 312] on span "Save" at bounding box center [1153, 321] width 30 height 22
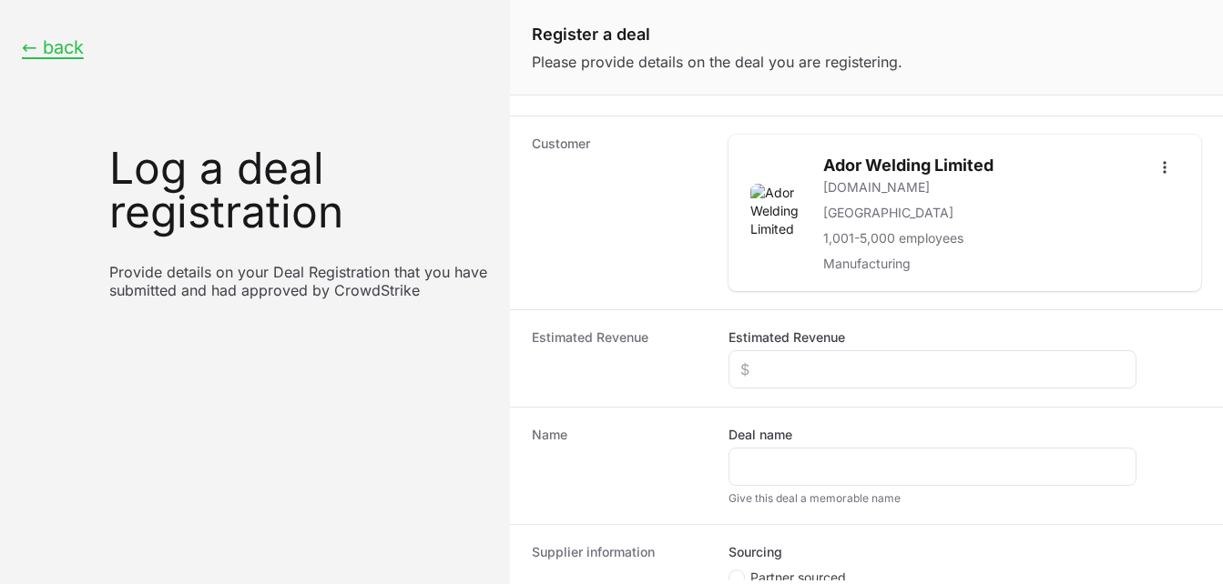
scroll to position [352, 0]
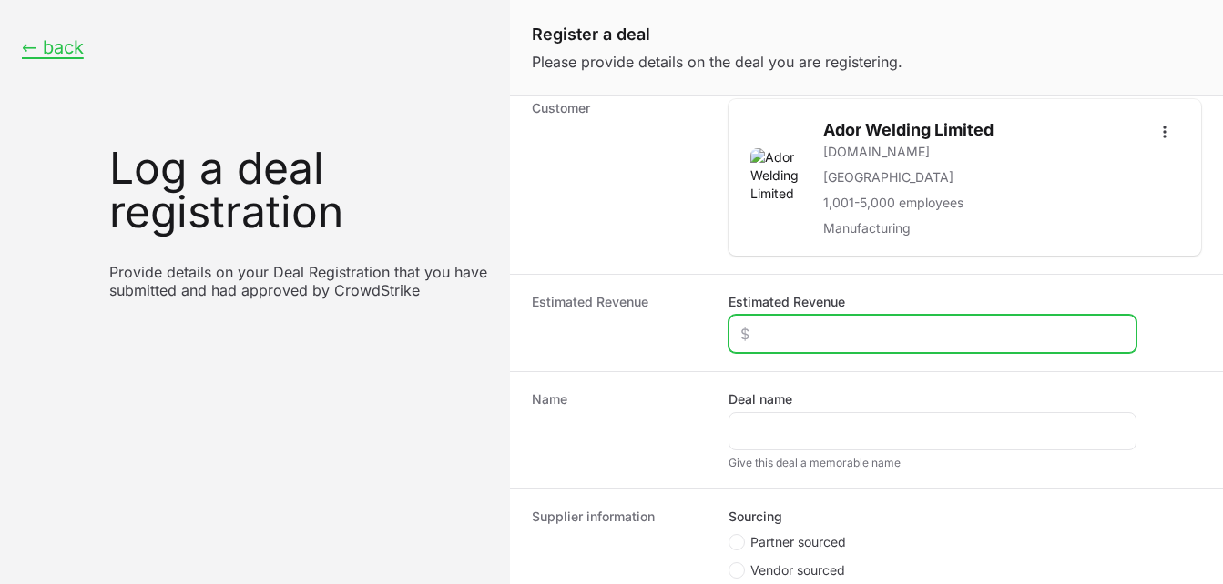
click at [792, 332] on input "Estimated Revenue" at bounding box center [932, 334] width 384 height 22
type input "$4,000"
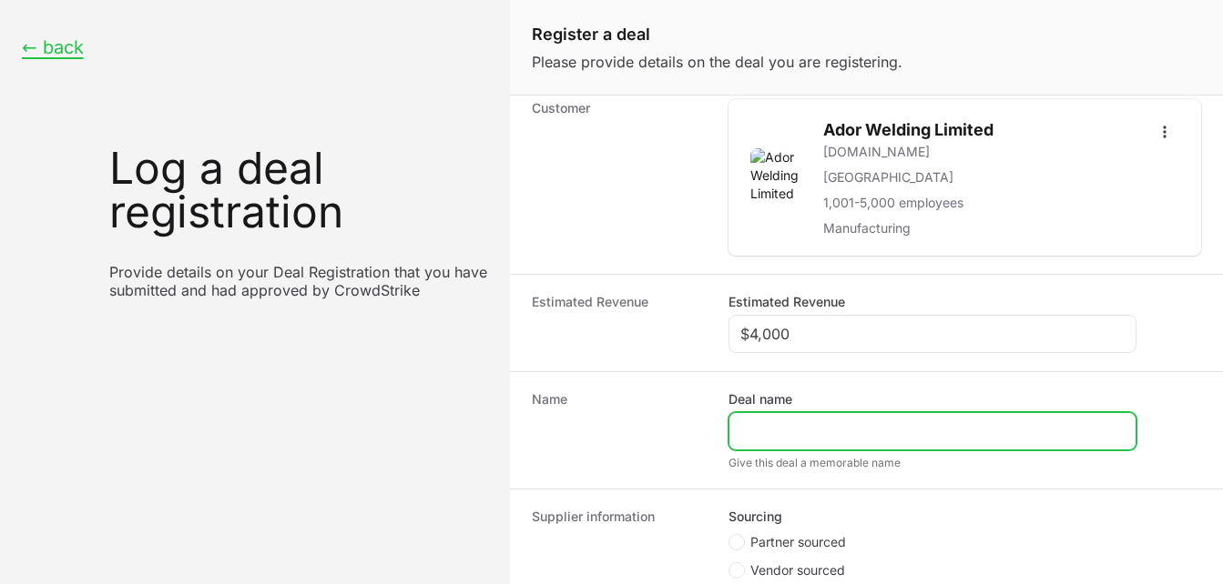
click at [784, 427] on input "Deal name" at bounding box center [932, 432] width 384 height 22
type input "Ador Vintech"
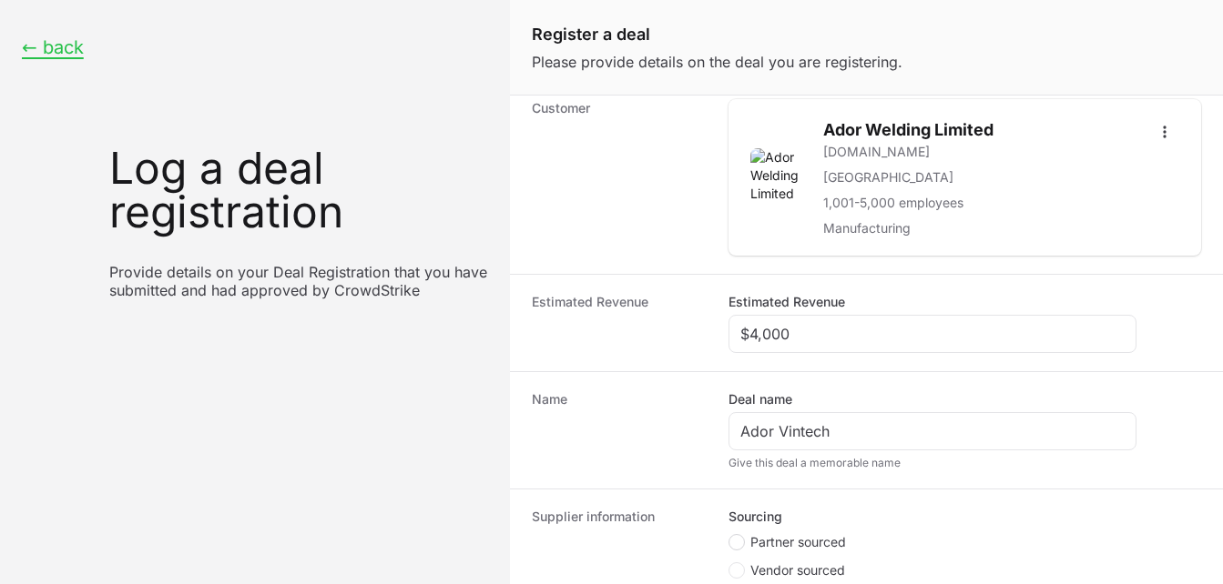
click at [738, 541] on circle "Create activity form" at bounding box center [736, 542] width 7 height 7
radio input "true"
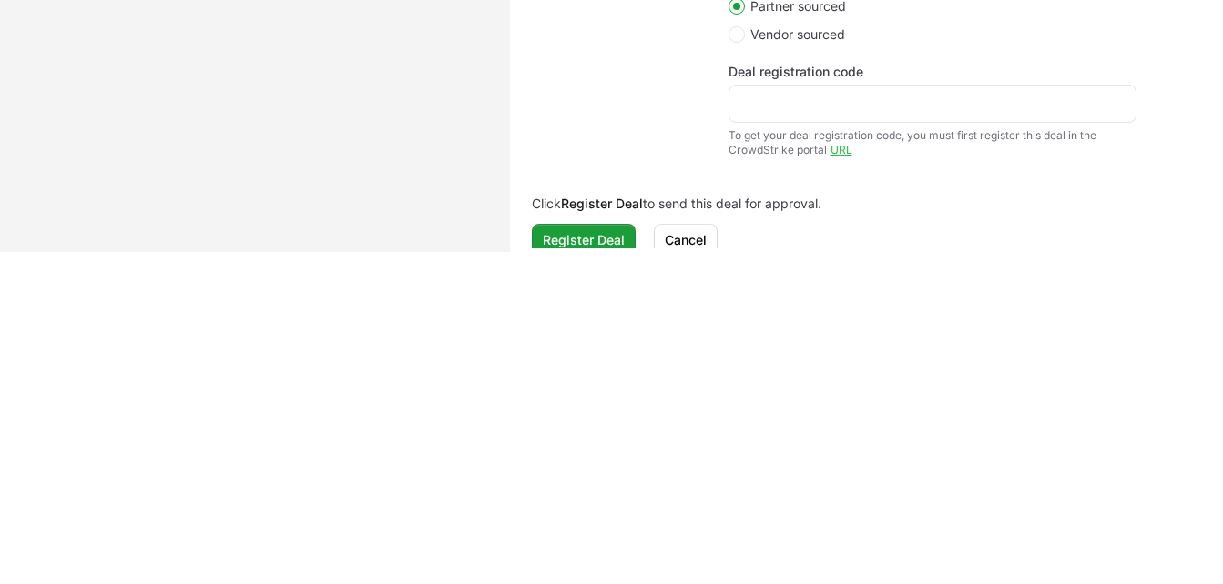
scroll to position [583, 0]
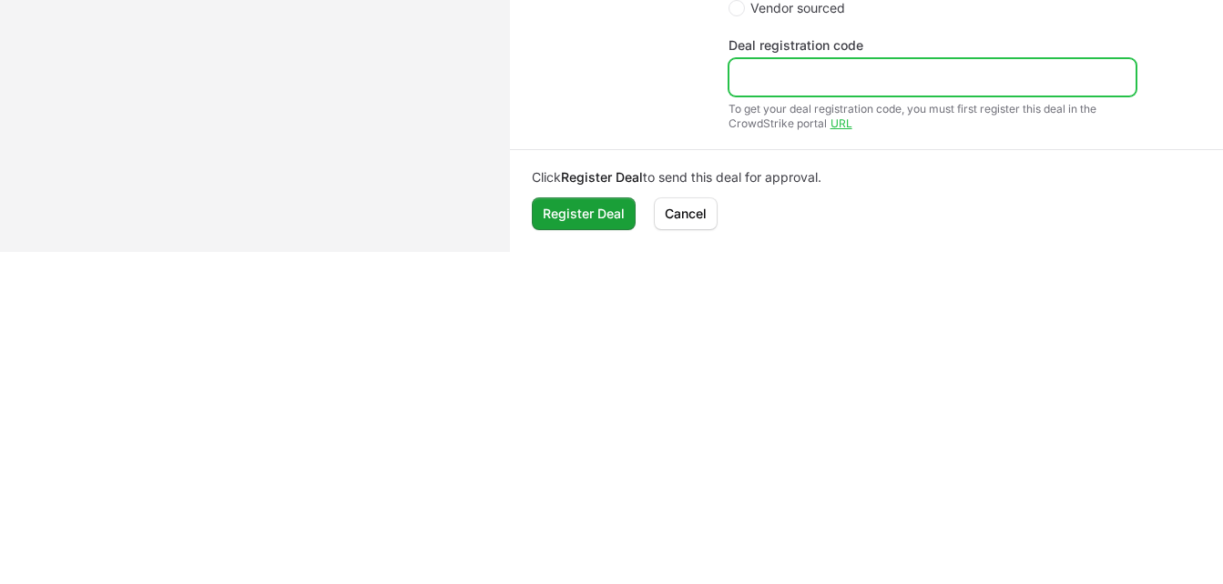
click at [803, 69] on input "Deal registration code" at bounding box center [932, 77] width 384 height 22
paste input "DR-fbf27c30"
type input "DR-fbf27c30"
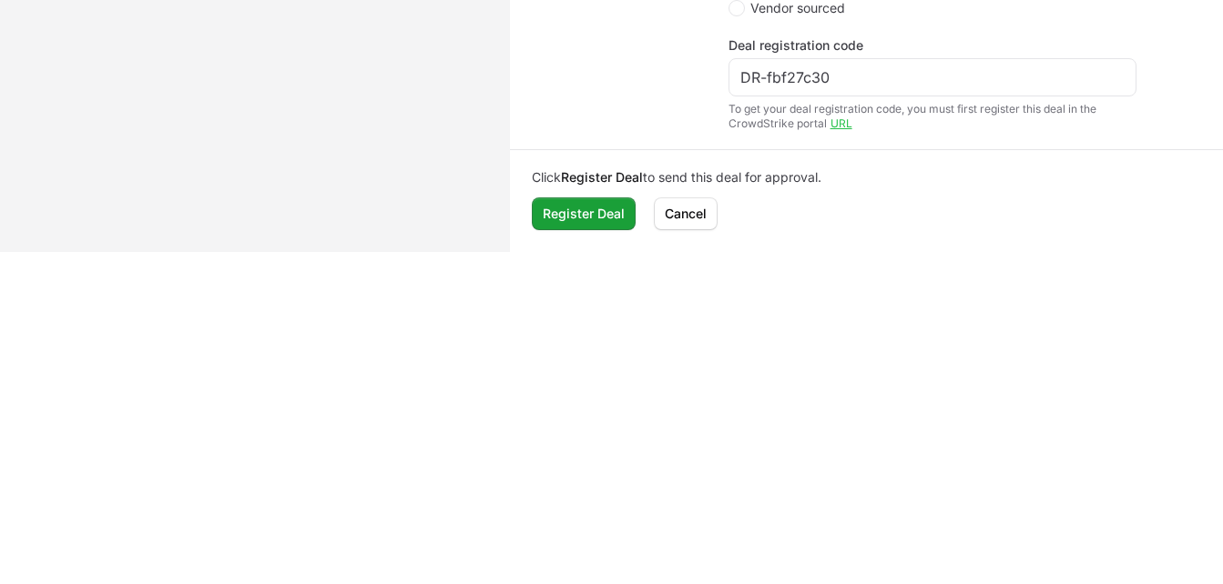
click at [591, 196] on div "Click Register Deal to send this deal for approval. Register Deal Cancel" at bounding box center [866, 199] width 713 height 98
click at [587, 211] on span "Register Deal" at bounding box center [584, 214] width 82 height 22
